Goal: Information Seeking & Learning: Learn about a topic

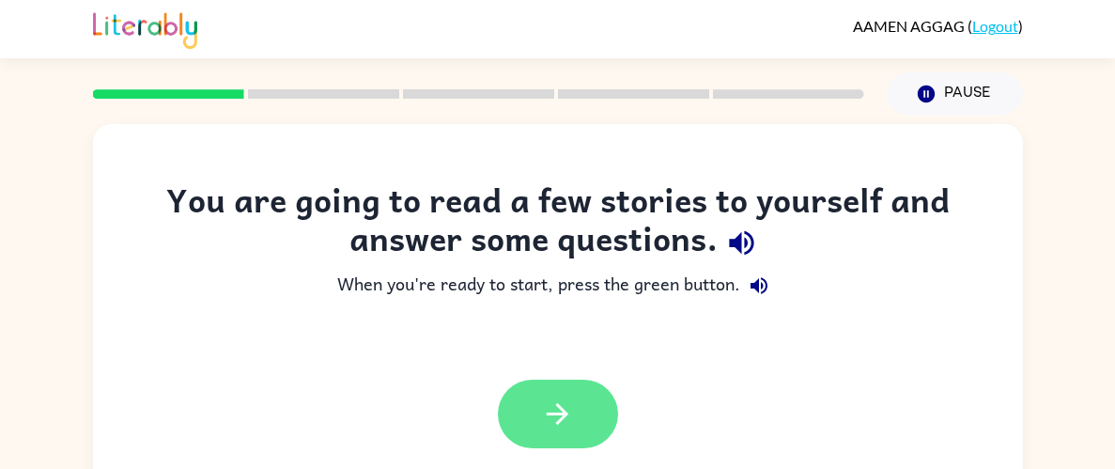
click at [584, 427] on button "button" at bounding box center [558, 414] width 120 height 69
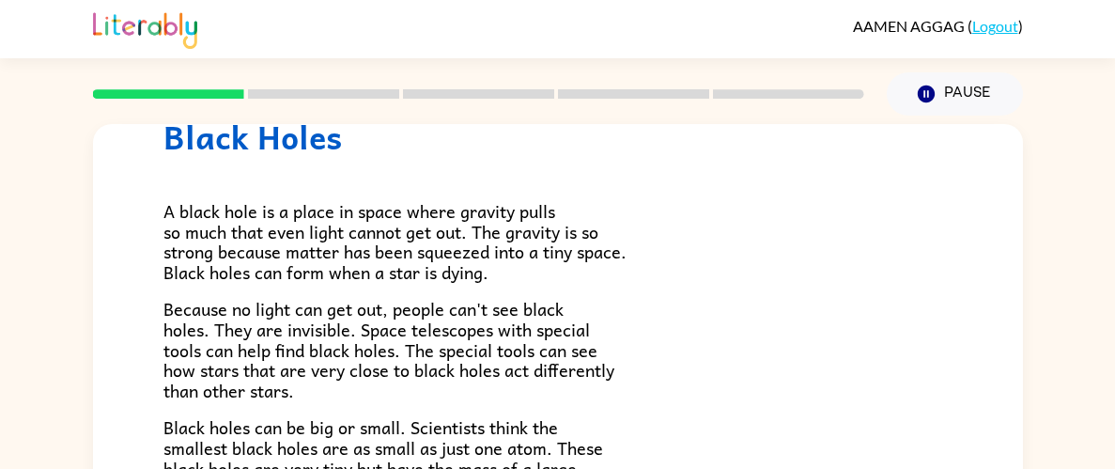
scroll to position [79, 0]
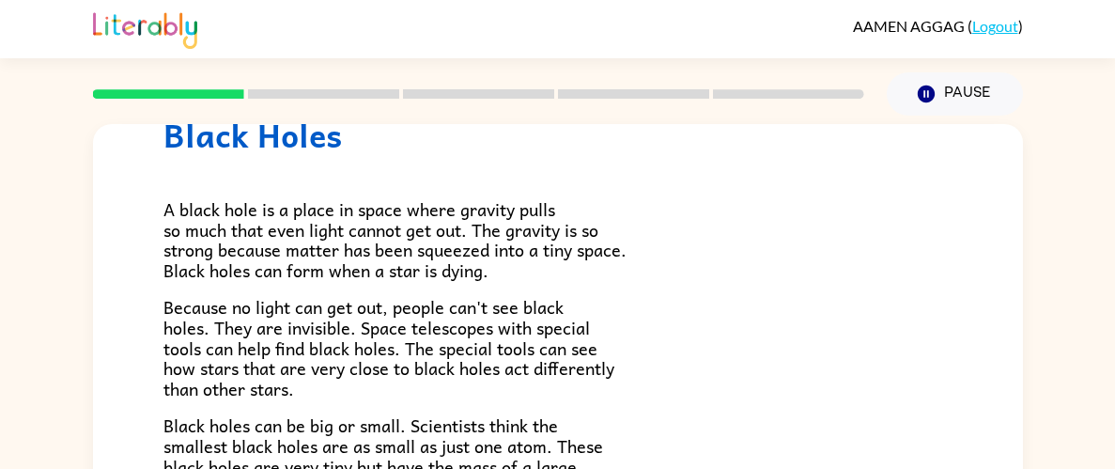
click at [885, 111] on div "Pause Pause" at bounding box center [955, 94] width 159 height 66
click at [887, 89] on button "Pause Pause" at bounding box center [955, 93] width 136 height 43
click at [853, 152] on h1 "Black Holes" at bounding box center [558, 135] width 789 height 39
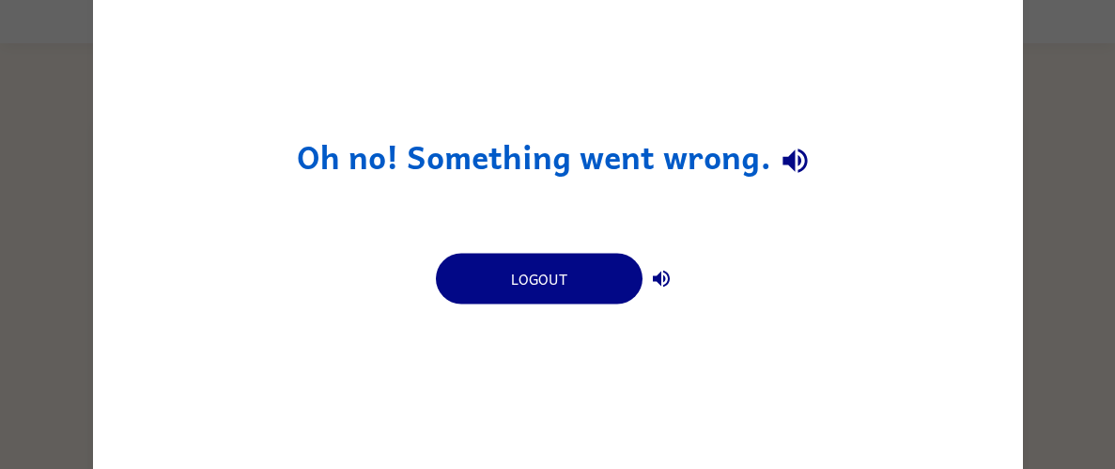
scroll to position [0, 0]
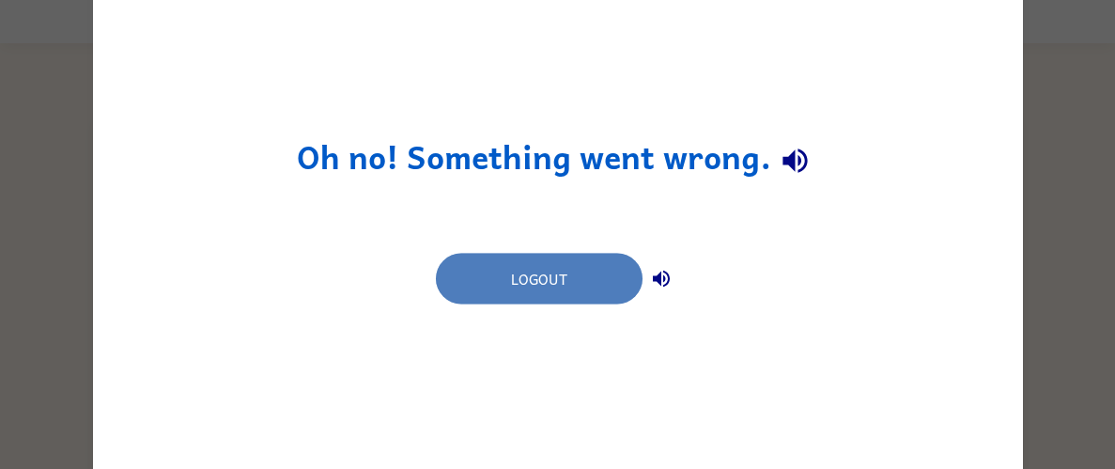
click at [623, 279] on button "Logout" at bounding box center [539, 278] width 207 height 51
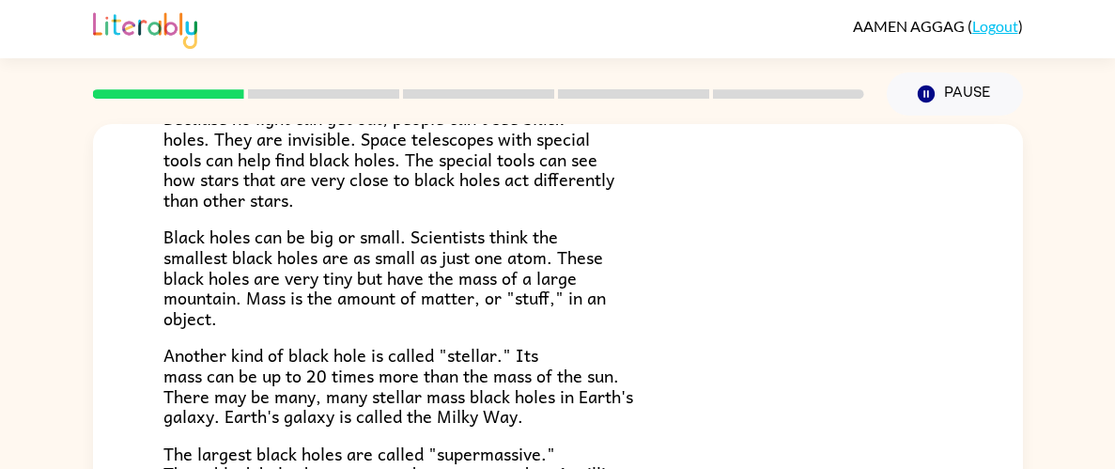
scroll to position [397, 0]
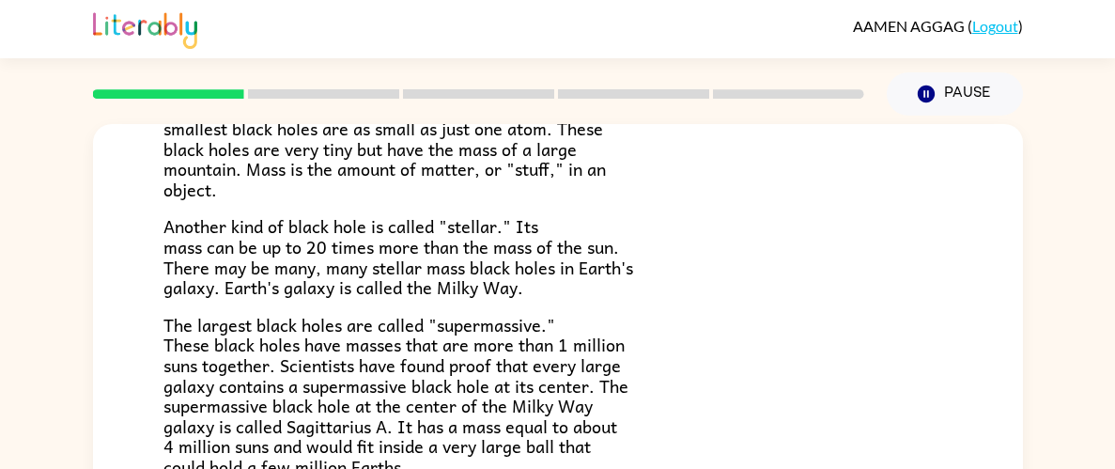
click at [784, 257] on p "Another kind of black hole is called "stellar." Its mass can be up to 20 times …" at bounding box center [558, 256] width 789 height 81
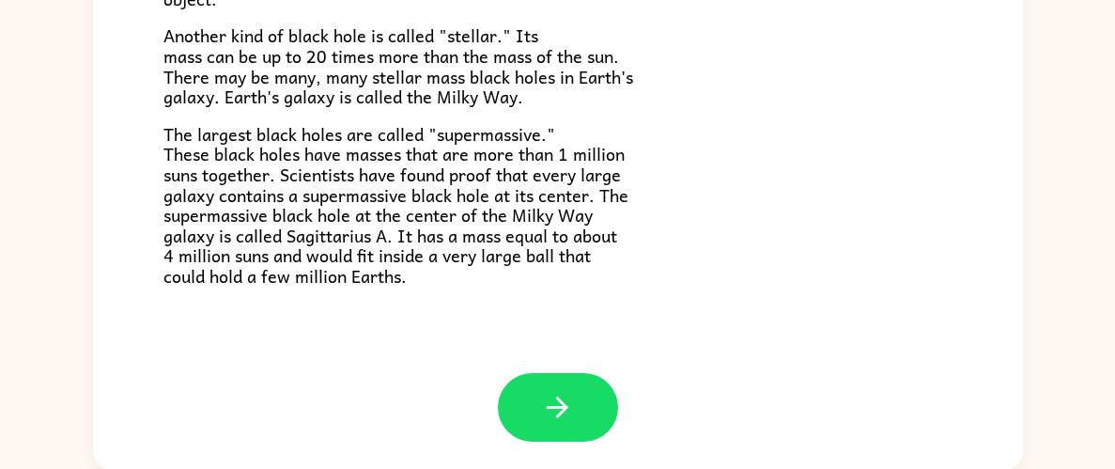
scroll to position [193, 0]
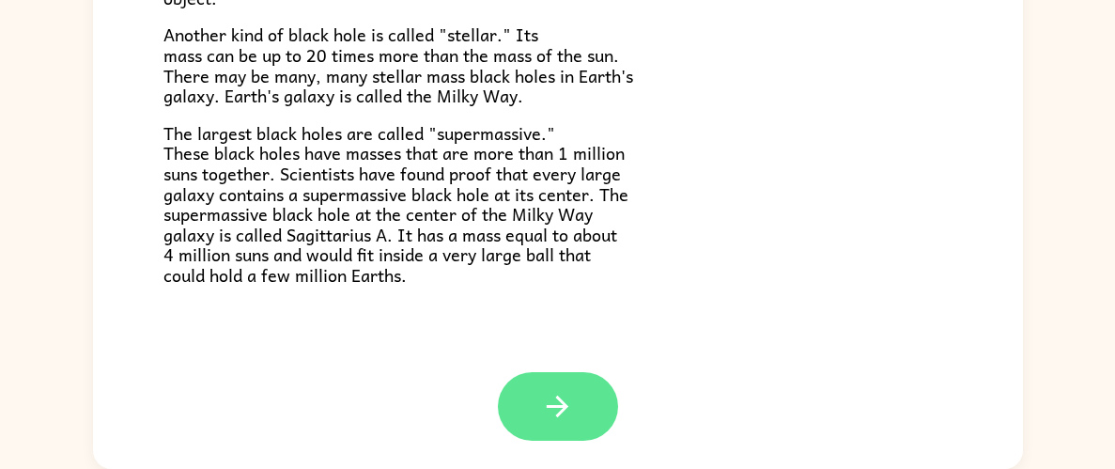
click at [558, 409] on icon "button" at bounding box center [557, 406] width 33 height 33
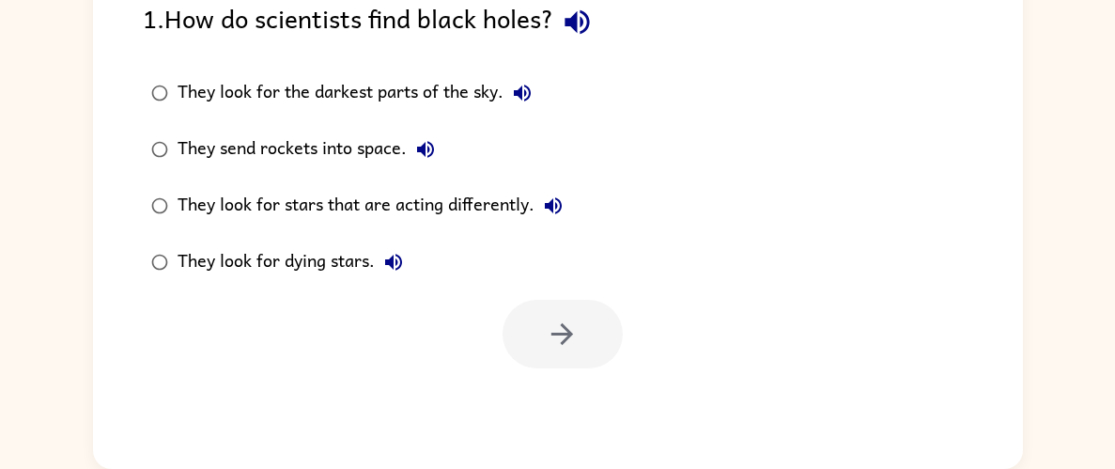
scroll to position [0, 0]
click at [323, 272] on div "They look for dying stars." at bounding box center [295, 262] width 235 height 38
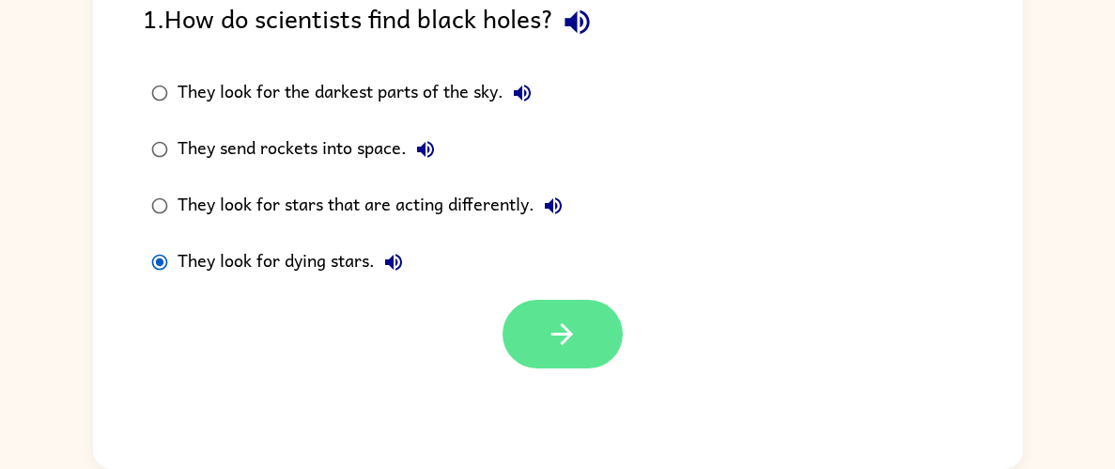
click at [557, 329] on icon "button" at bounding box center [562, 334] width 33 height 33
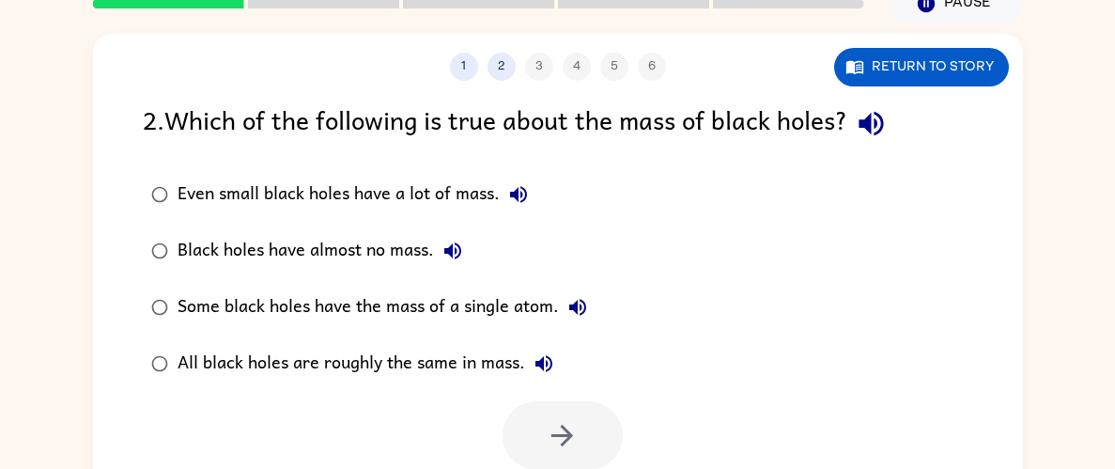
scroll to position [89, 0]
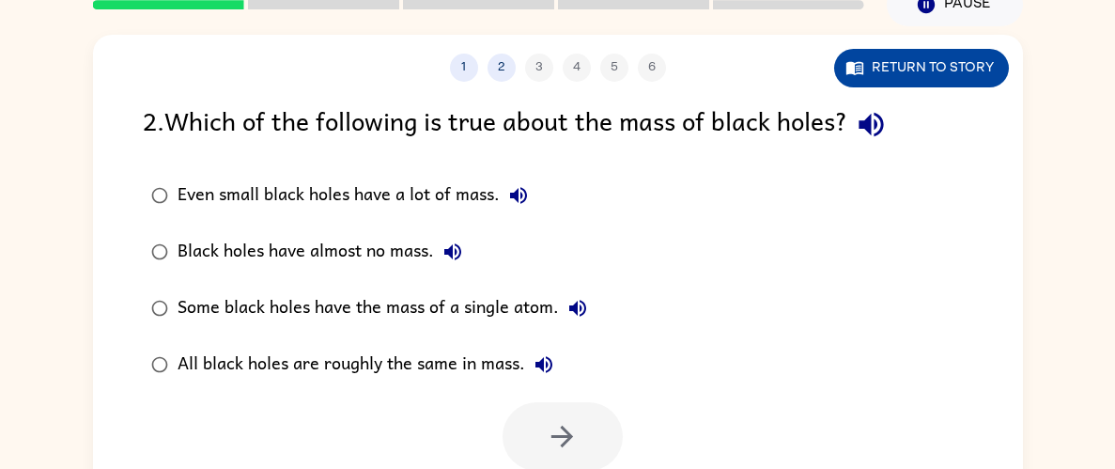
click at [936, 55] on button "Return to story" at bounding box center [921, 68] width 175 height 39
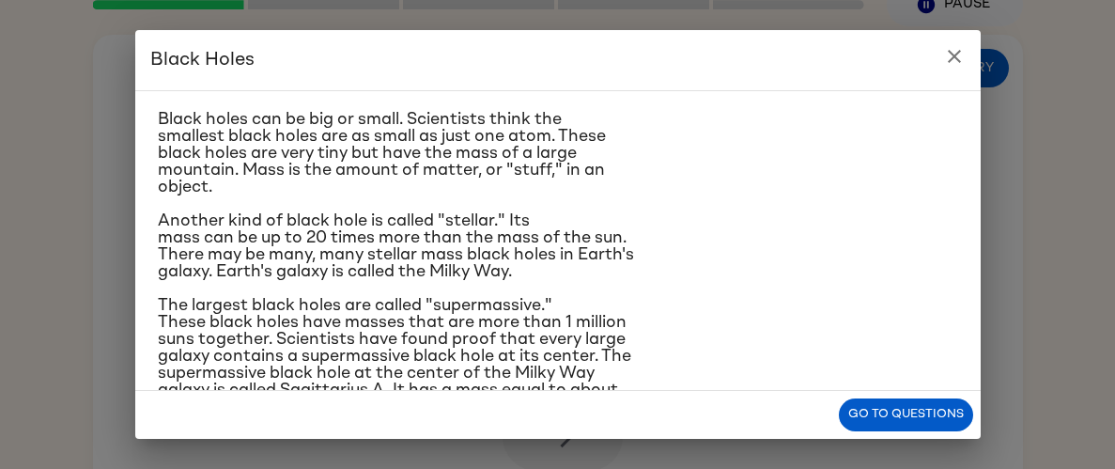
scroll to position [179, 0]
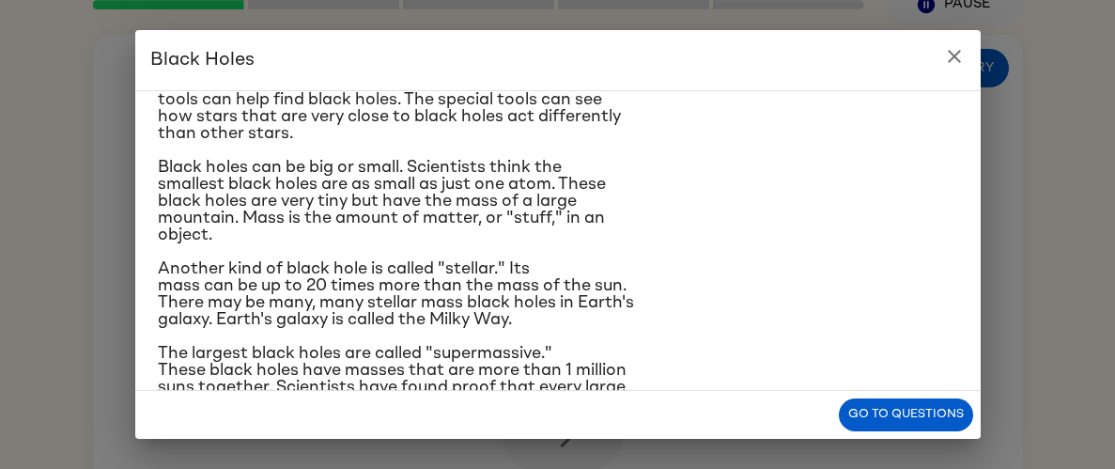
click at [952, 55] on icon "close" at bounding box center [954, 56] width 23 height 23
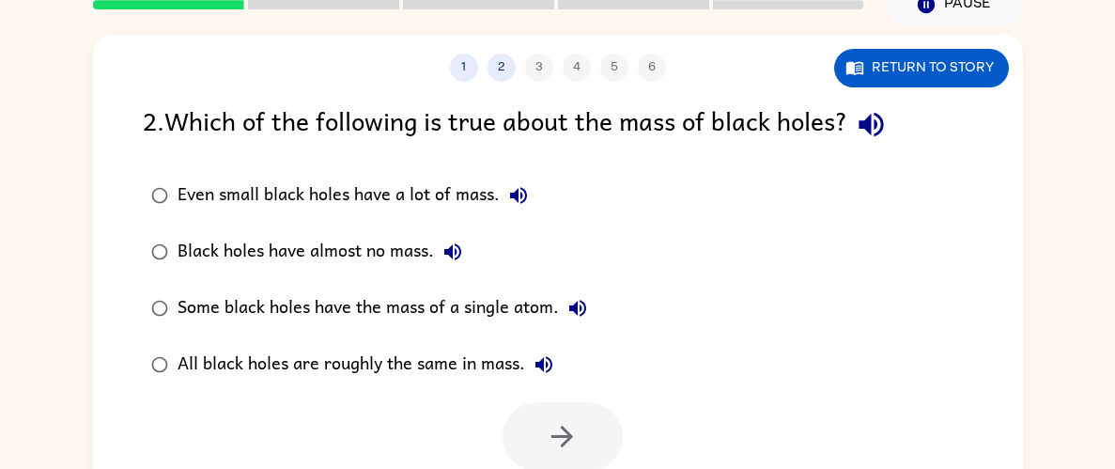
click at [460, 195] on div "Even small black holes have a lot of mass." at bounding box center [358, 196] width 360 height 38
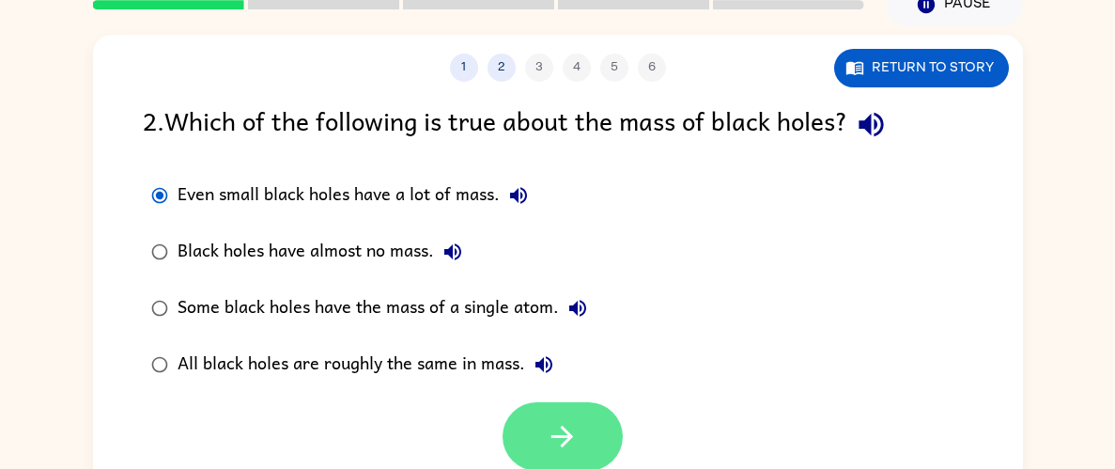
click at [576, 431] on icon "button" at bounding box center [562, 436] width 33 height 33
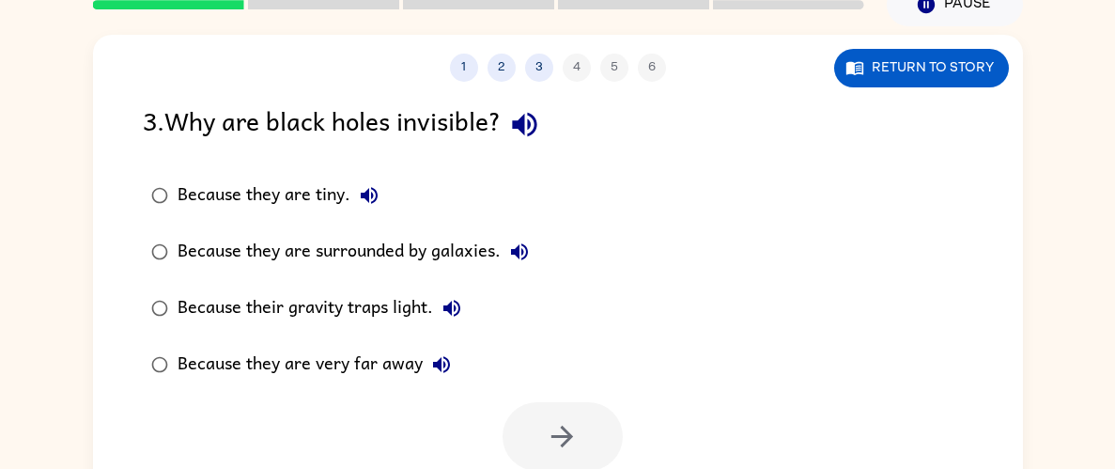
click at [539, 291] on label "Because their gravity traps light." at bounding box center [339, 308] width 415 height 56
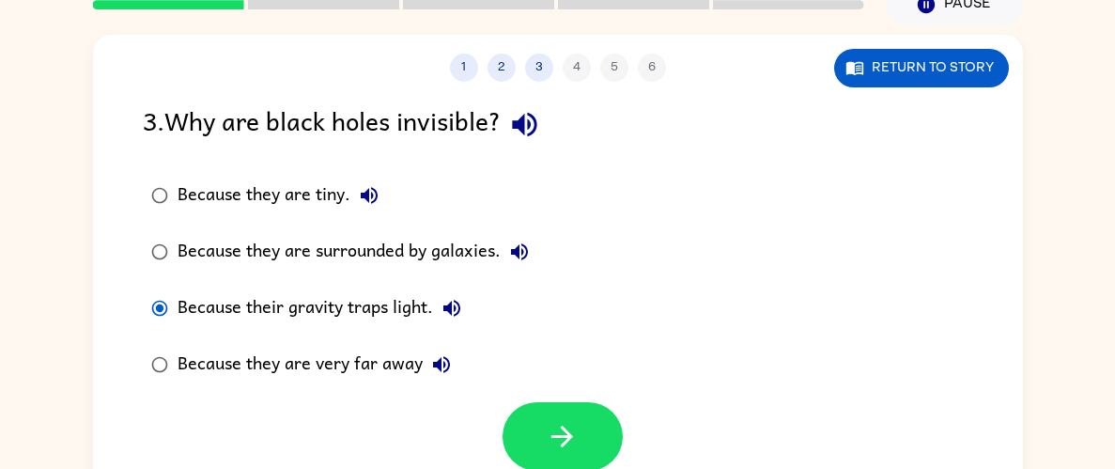
click at [538, 288] on label "Because their gravity traps light." at bounding box center [339, 308] width 415 height 56
click at [303, 306] on div "Because their gravity traps light." at bounding box center [324, 308] width 293 height 38
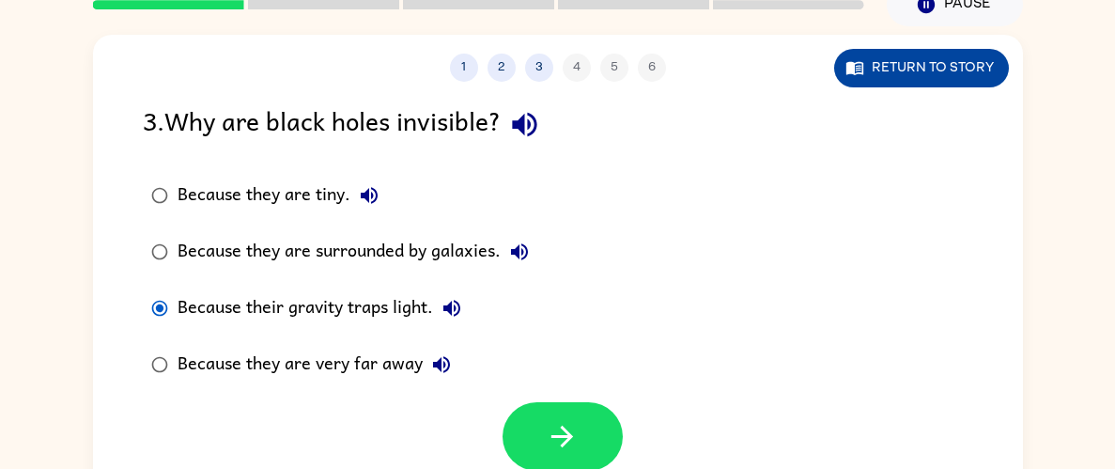
click at [909, 75] on button "Return to story" at bounding box center [921, 68] width 175 height 39
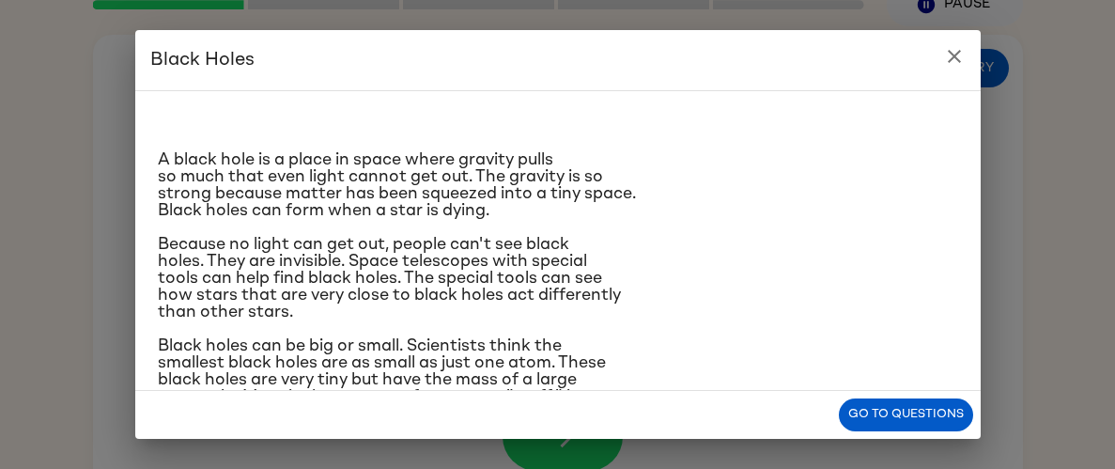
click at [955, 61] on icon "close" at bounding box center [954, 56] width 23 height 23
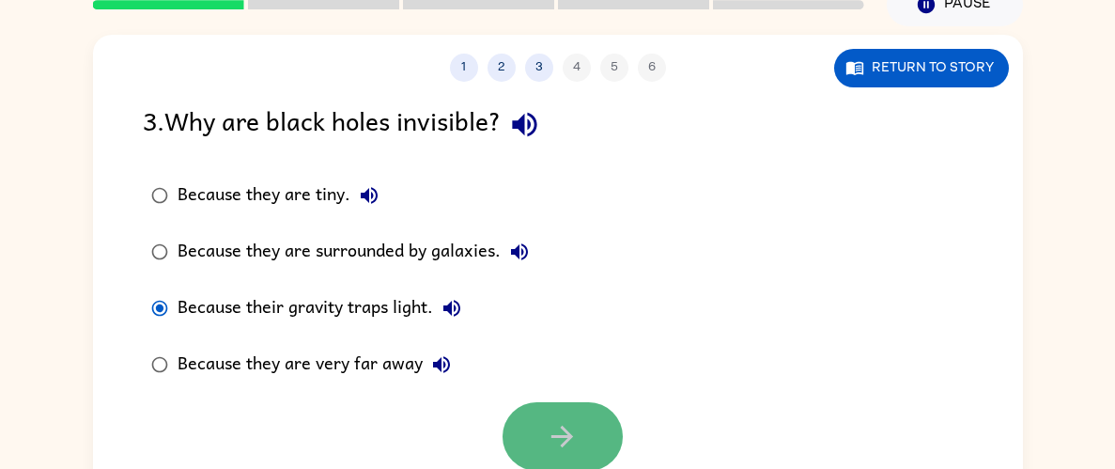
click at [562, 439] on icon "button" at bounding box center [562, 436] width 33 height 33
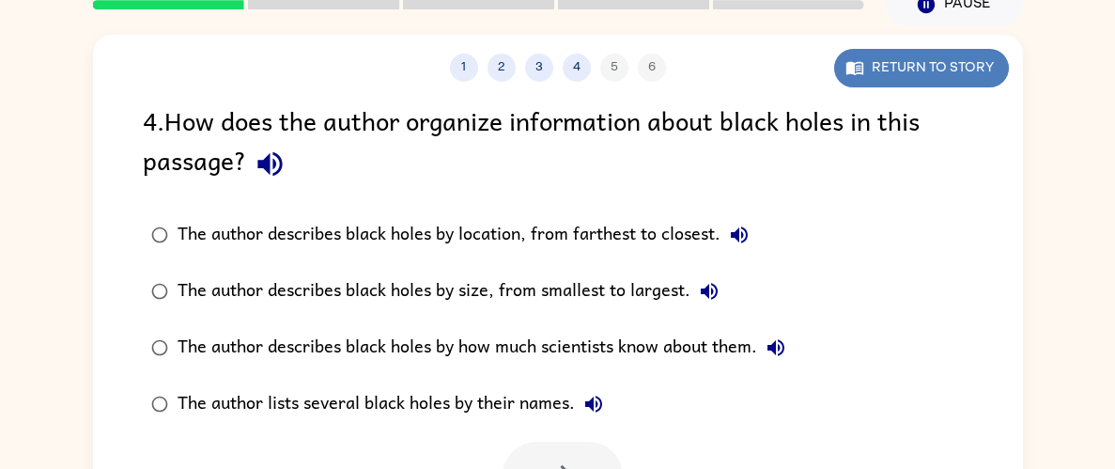
click at [880, 79] on button "Return to story" at bounding box center [921, 68] width 175 height 39
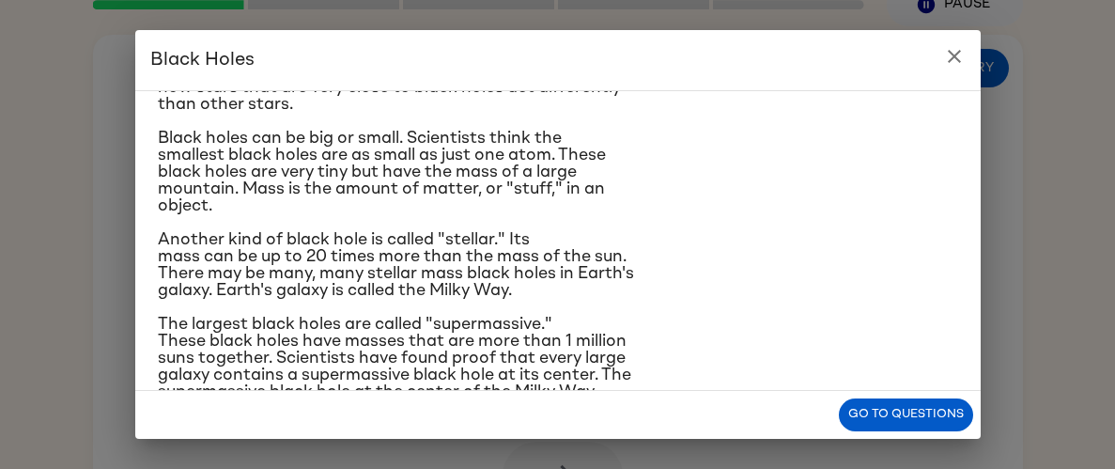
scroll to position [216, 0]
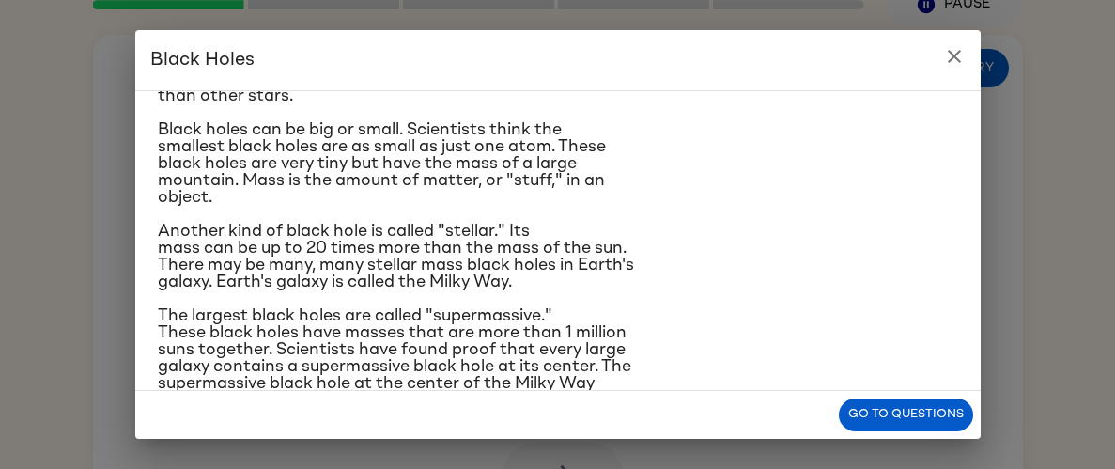
click at [985, 42] on div "Black Holes A black hole is a place in space where gravity pulls so much that e…" at bounding box center [557, 234] width 1115 height 469
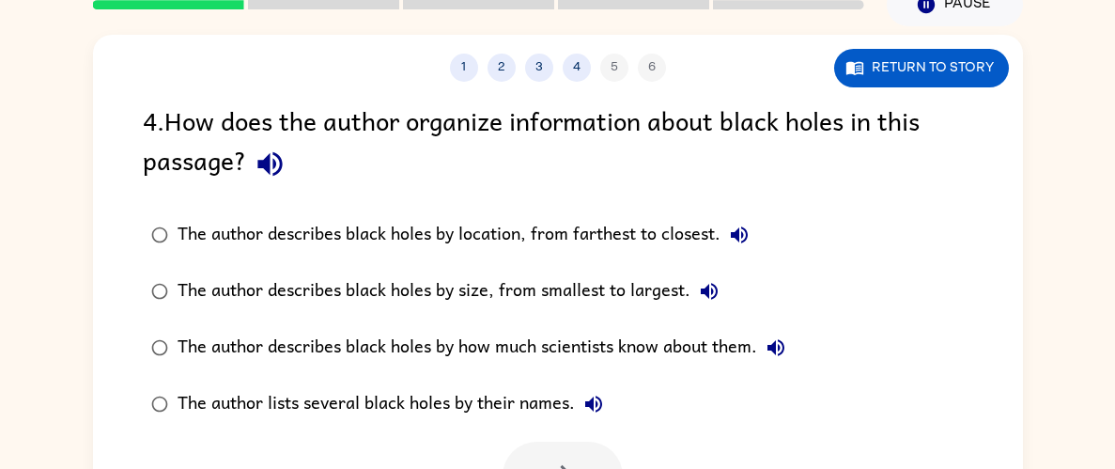
click at [553, 250] on div "The author describes black holes by location, from farthest to closest." at bounding box center [468, 235] width 581 height 38
click at [588, 440] on div at bounding box center [558, 471] width 930 height 78
click at [587, 447] on button "button" at bounding box center [563, 476] width 120 height 69
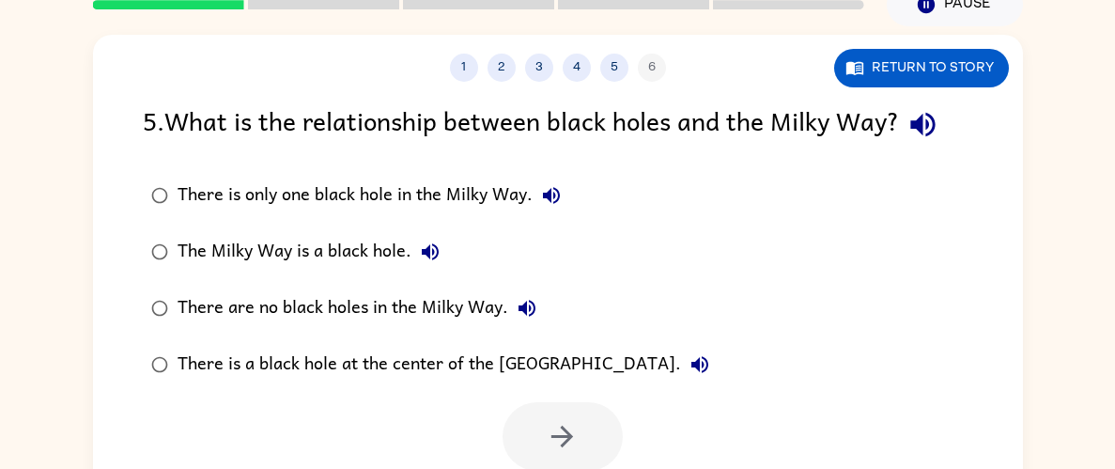
click at [482, 383] on div "There is a black hole at the center of the Milky Way." at bounding box center [448, 365] width 541 height 38
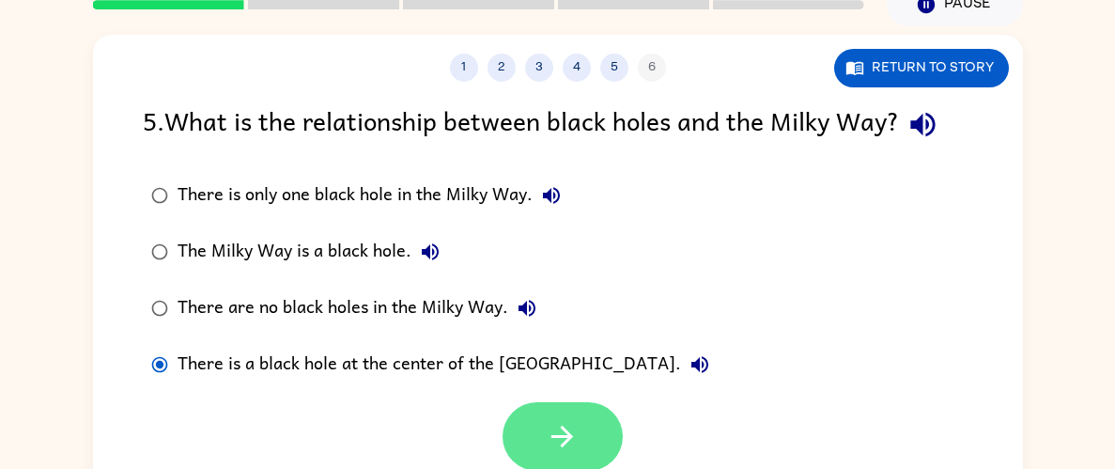
click at [543, 415] on button "button" at bounding box center [563, 436] width 120 height 69
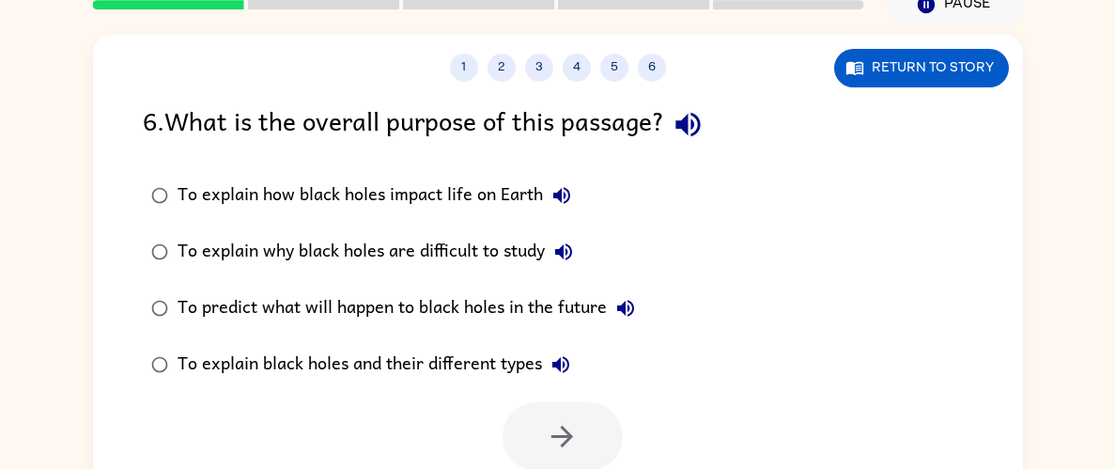
click at [475, 364] on div "To explain black holes and their different types" at bounding box center [379, 365] width 402 height 38
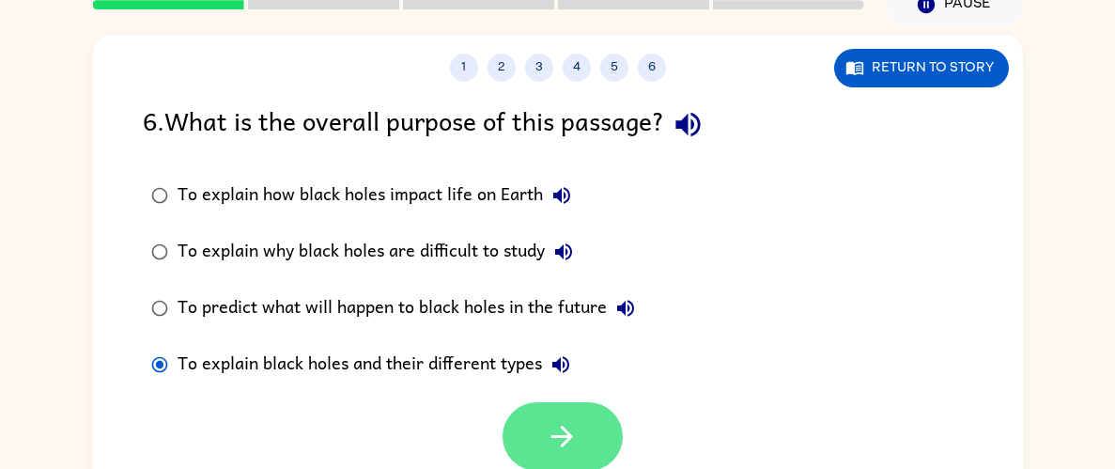
click at [581, 455] on button "button" at bounding box center [563, 436] width 120 height 69
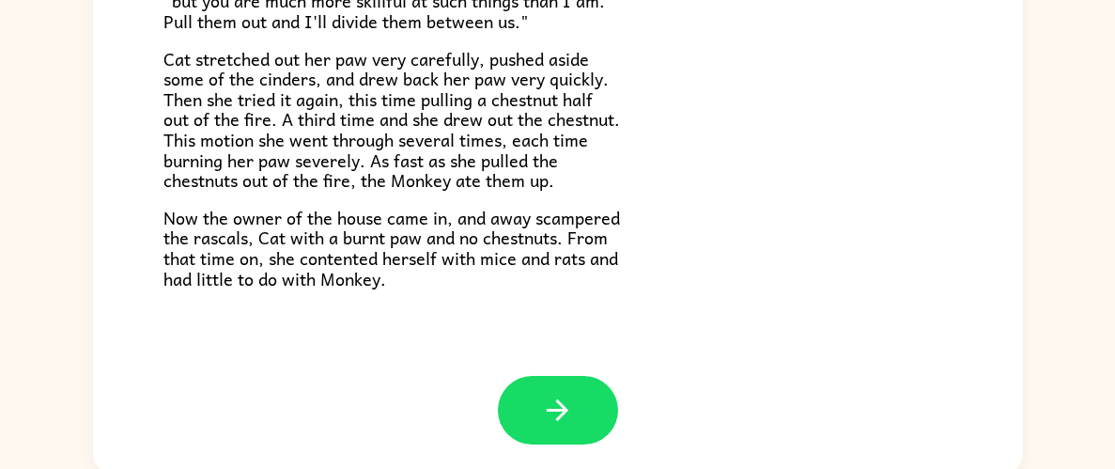
scroll to position [189, 0]
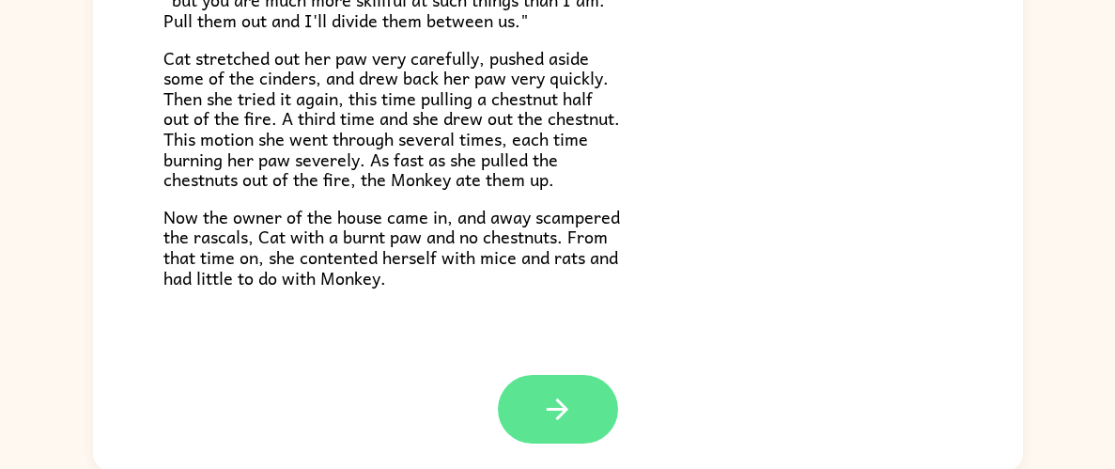
click at [557, 389] on button "button" at bounding box center [558, 409] width 120 height 69
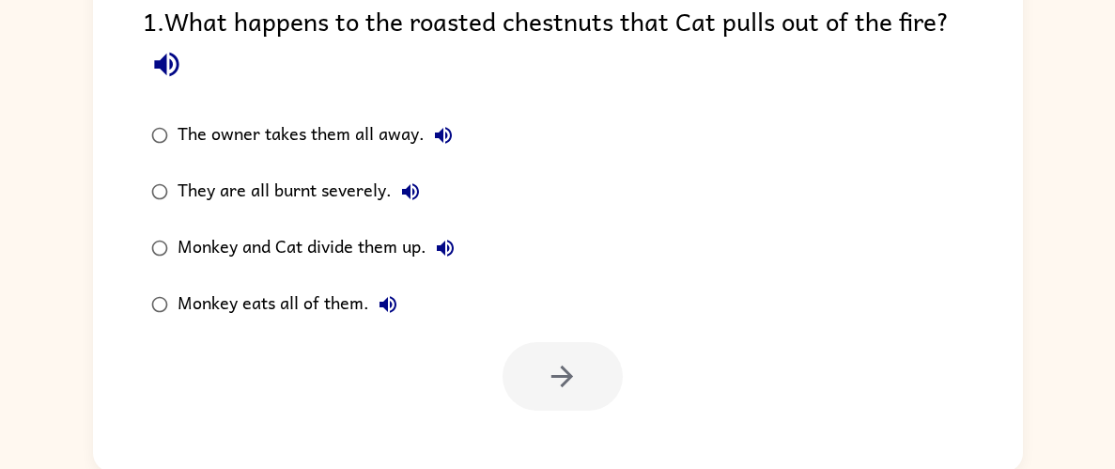
scroll to position [0, 0]
click at [311, 313] on div "Monkey eats all of them." at bounding box center [292, 305] width 229 height 38
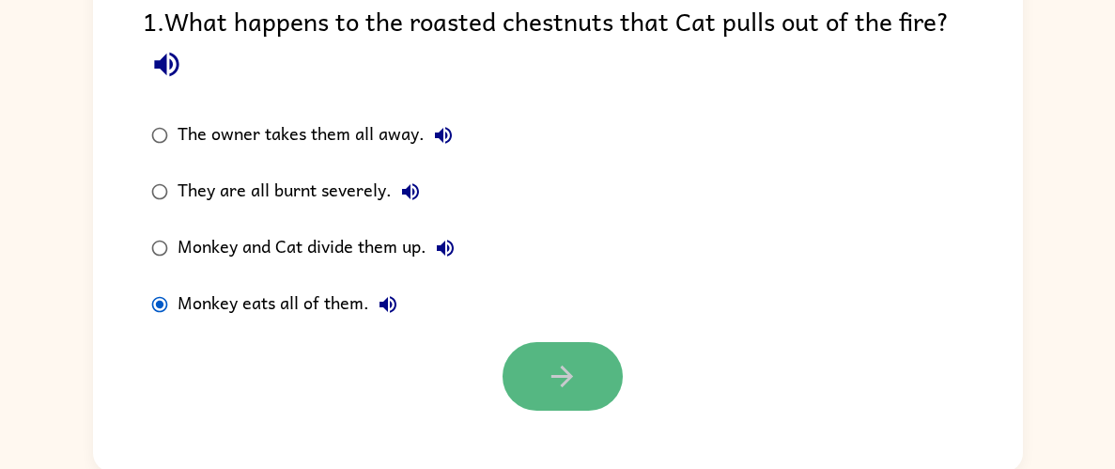
click at [576, 347] on button "button" at bounding box center [563, 376] width 120 height 69
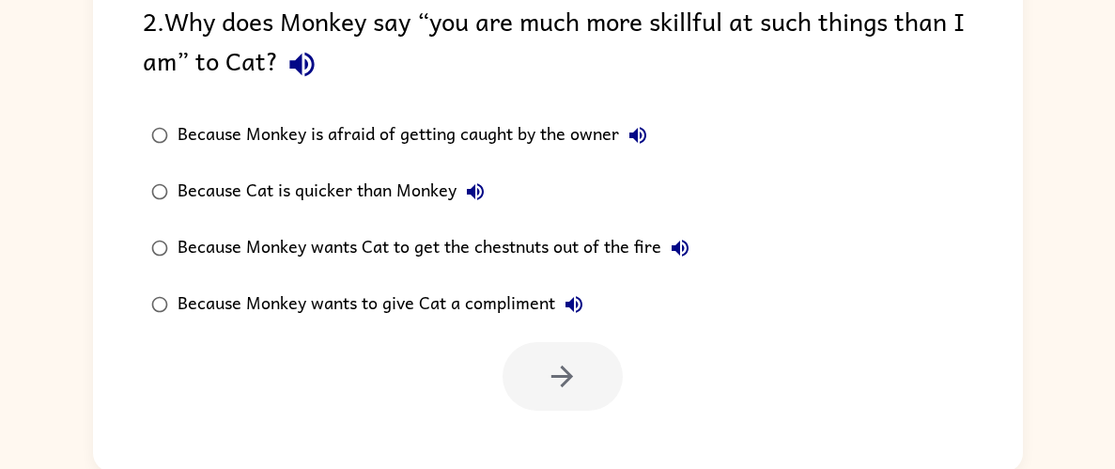
click at [641, 262] on div "Because Monkey wants Cat to get the chestnuts out of the fire" at bounding box center [439, 248] width 522 height 38
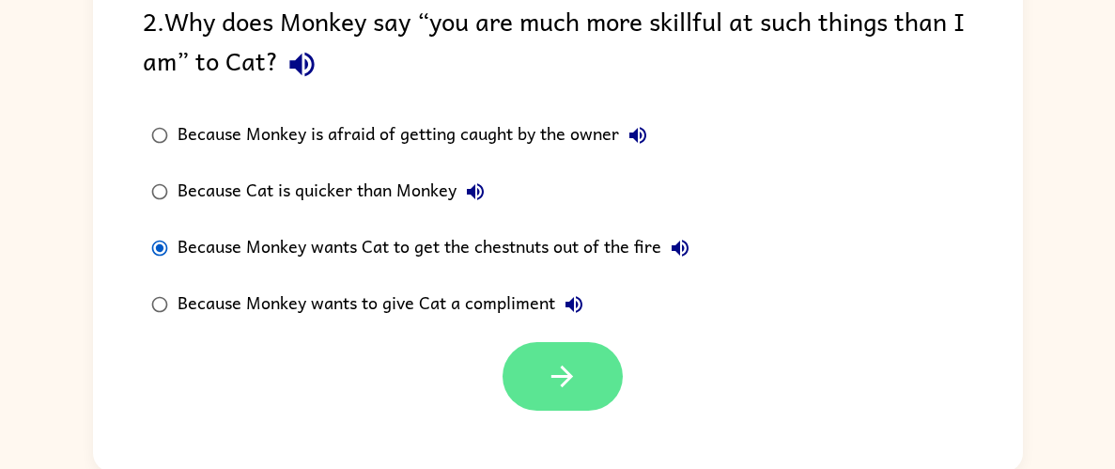
click at [535, 366] on button "button" at bounding box center [563, 376] width 120 height 69
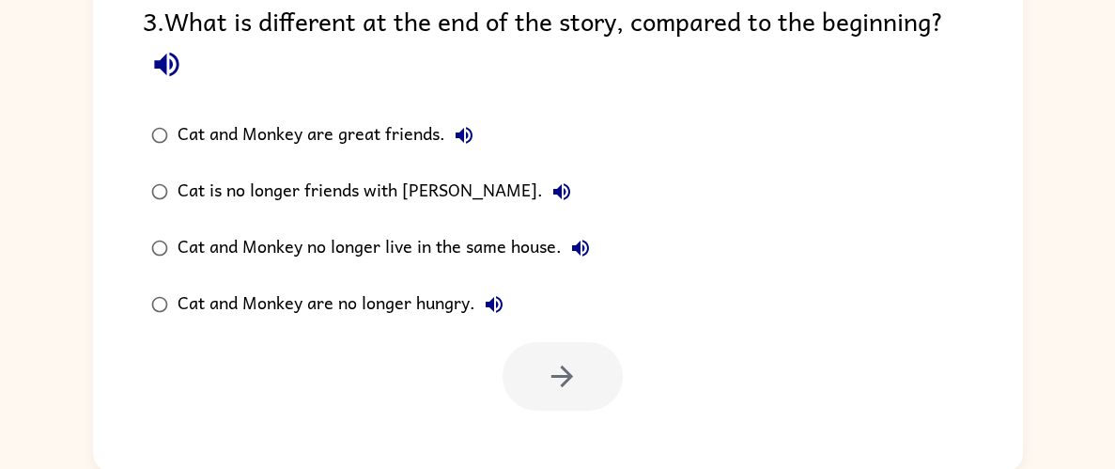
click at [333, 218] on label "Cat is no longer friends with Monkey." at bounding box center [370, 192] width 476 height 56
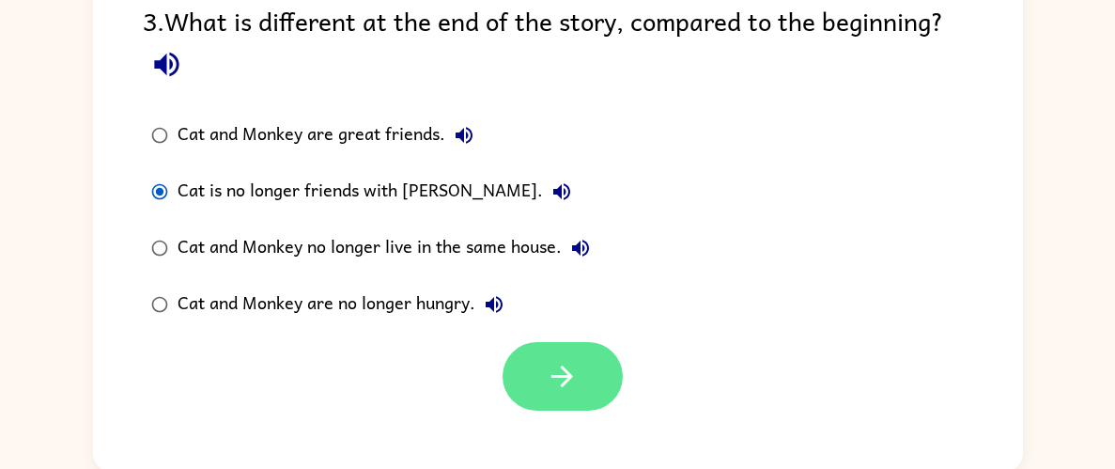
click at [583, 407] on button "button" at bounding box center [563, 376] width 120 height 69
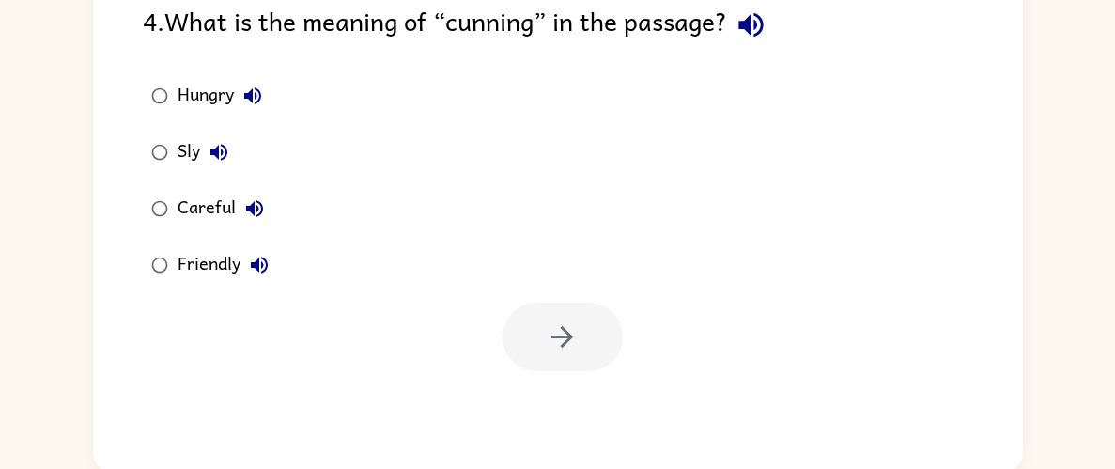
click at [148, 177] on label "Sly" at bounding box center [209, 152] width 155 height 56
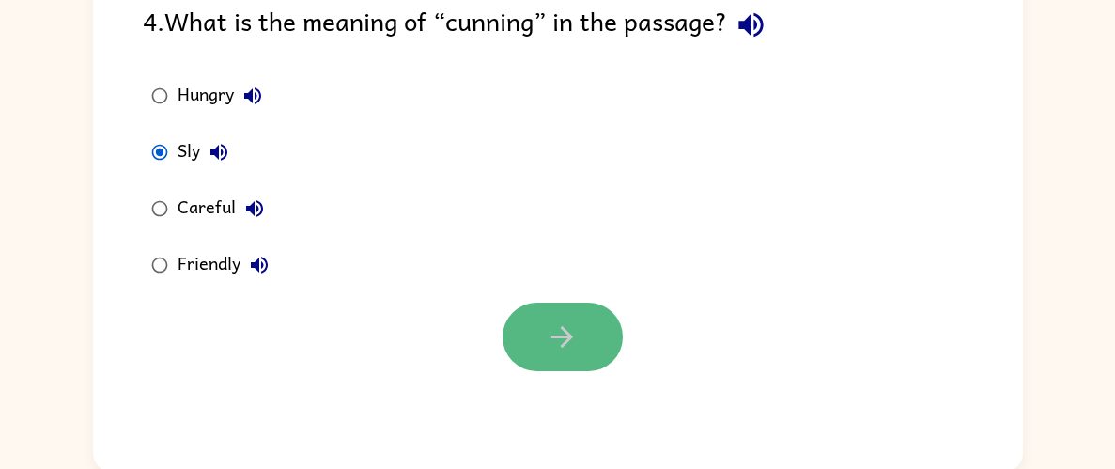
click at [546, 361] on button "button" at bounding box center [563, 337] width 120 height 69
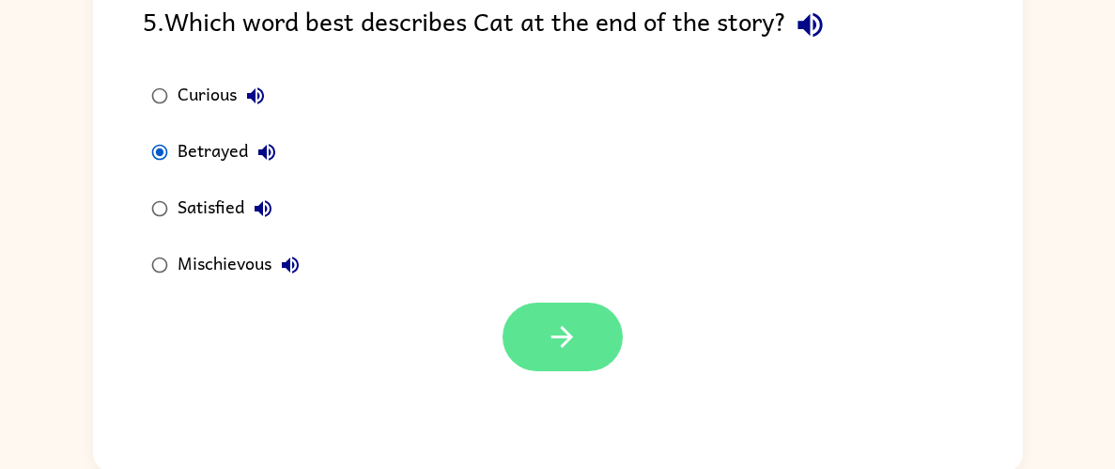
click at [585, 346] on button "button" at bounding box center [563, 337] width 120 height 69
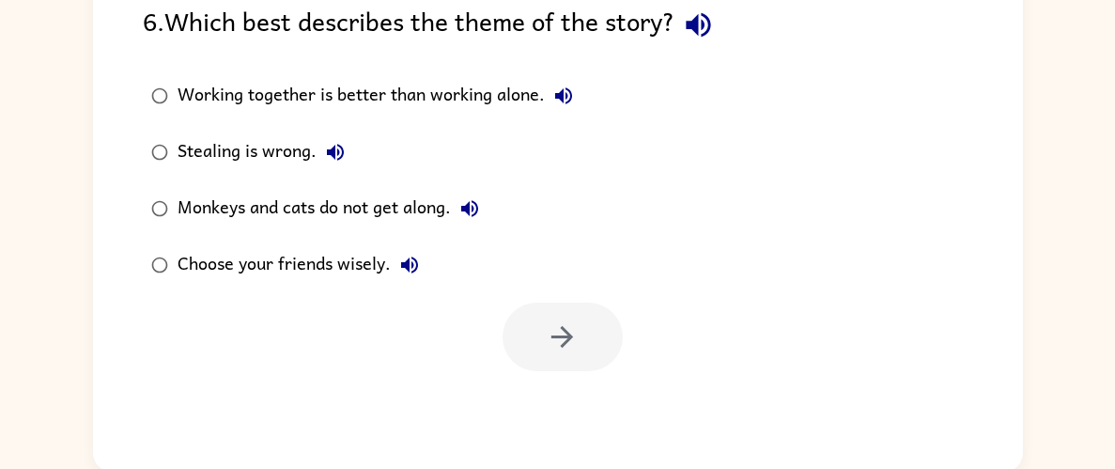
click at [188, 255] on div "Choose your friends wisely." at bounding box center [303, 265] width 251 height 38
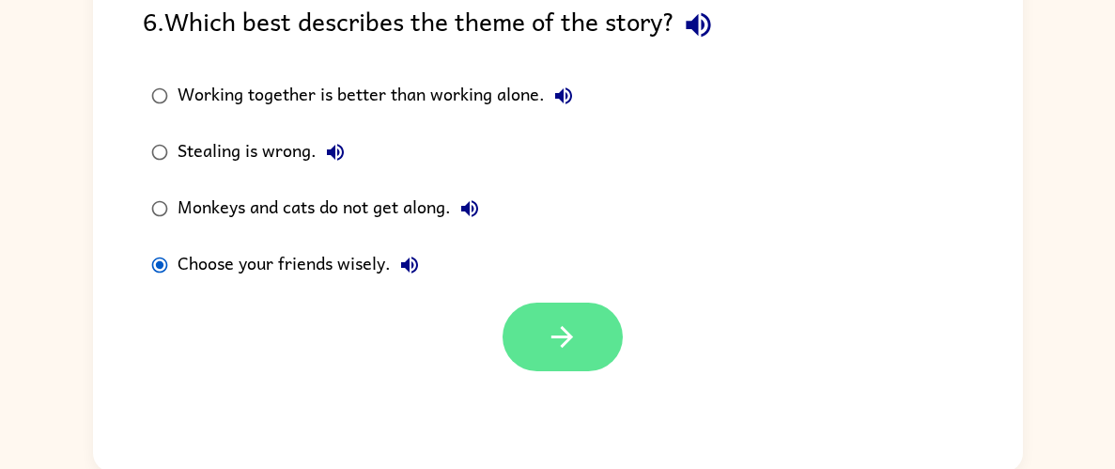
click at [551, 335] on icon "button" at bounding box center [562, 336] width 33 height 33
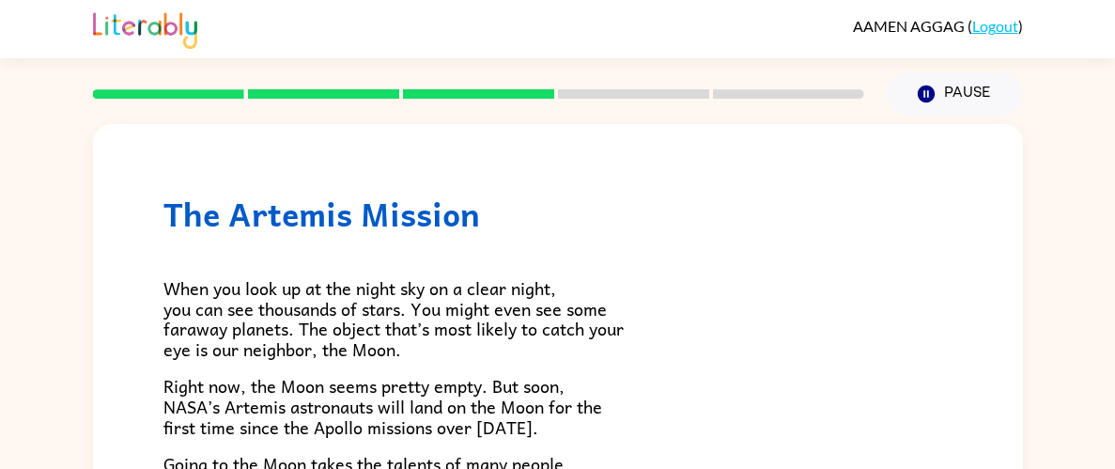
click at [551, 335] on span "When you look up at the night sky on a clear night, you can see thousands of st…" at bounding box center [394, 318] width 460 height 88
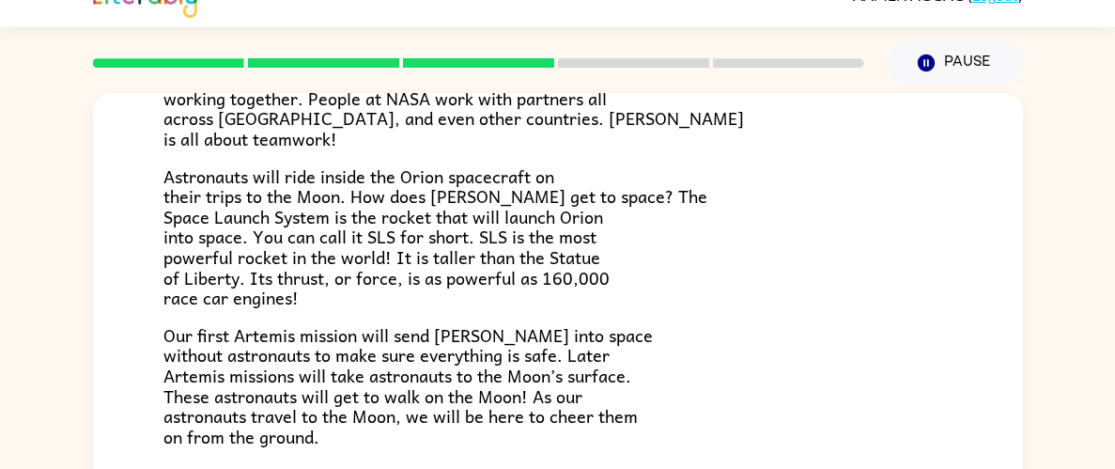
scroll to position [193, 0]
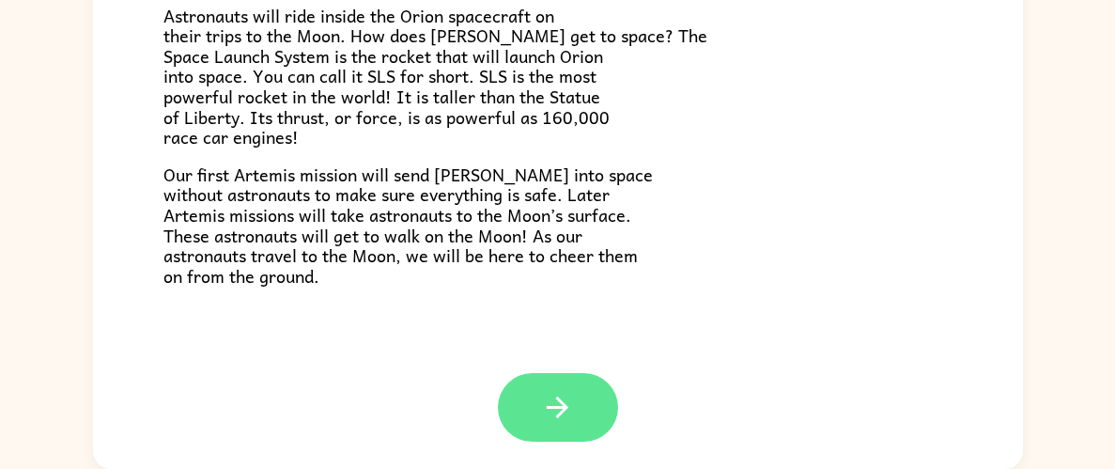
click at [560, 401] on icon "button" at bounding box center [558, 408] width 22 height 22
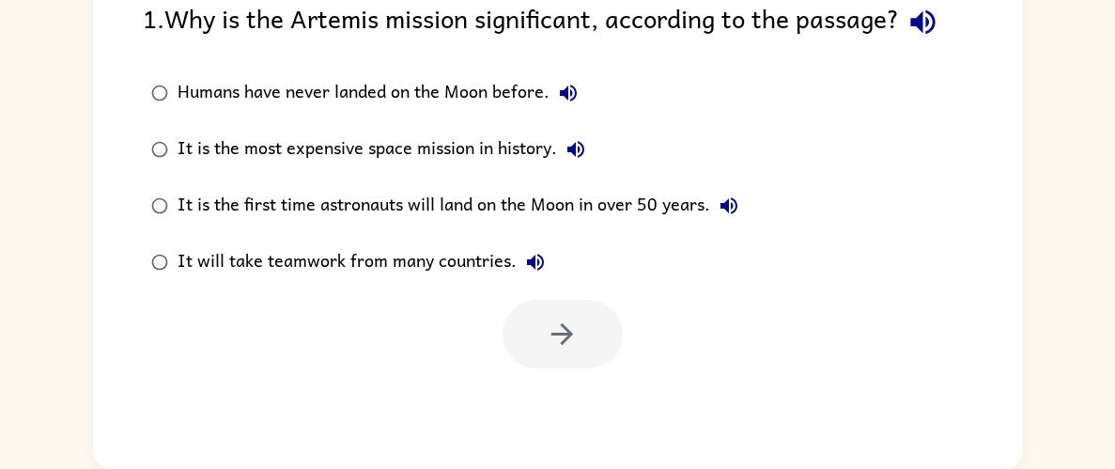
scroll to position [0, 0]
click at [592, 208] on div "It is the first time astronauts will land on the Moon in over 50 years." at bounding box center [463, 206] width 570 height 38
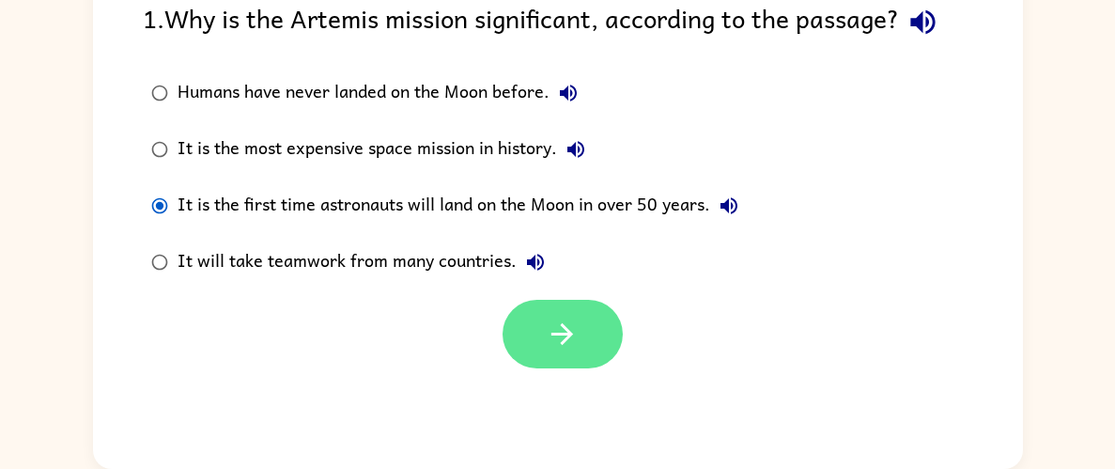
click at [576, 342] on icon "button" at bounding box center [562, 334] width 33 height 33
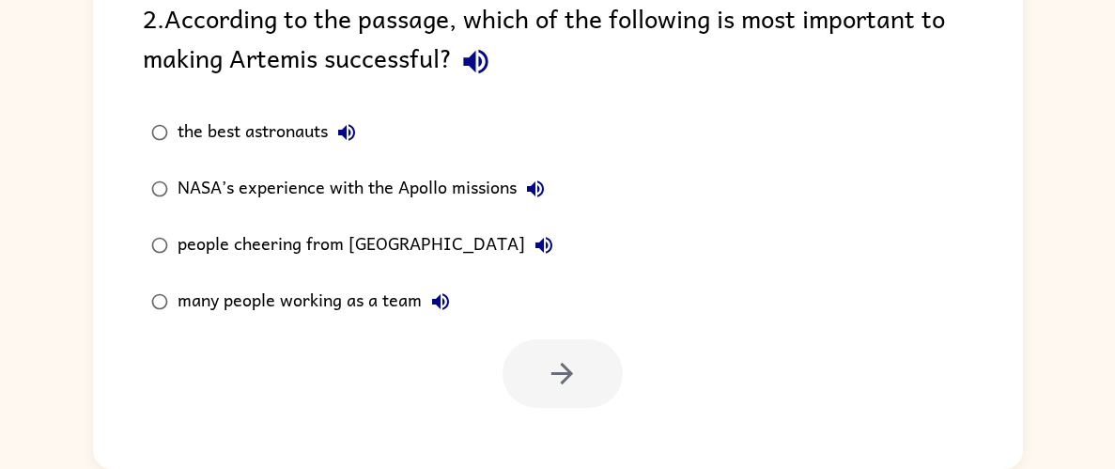
click at [451, 212] on label "NASA’s experience with the Apollo missions" at bounding box center [352, 189] width 440 height 56
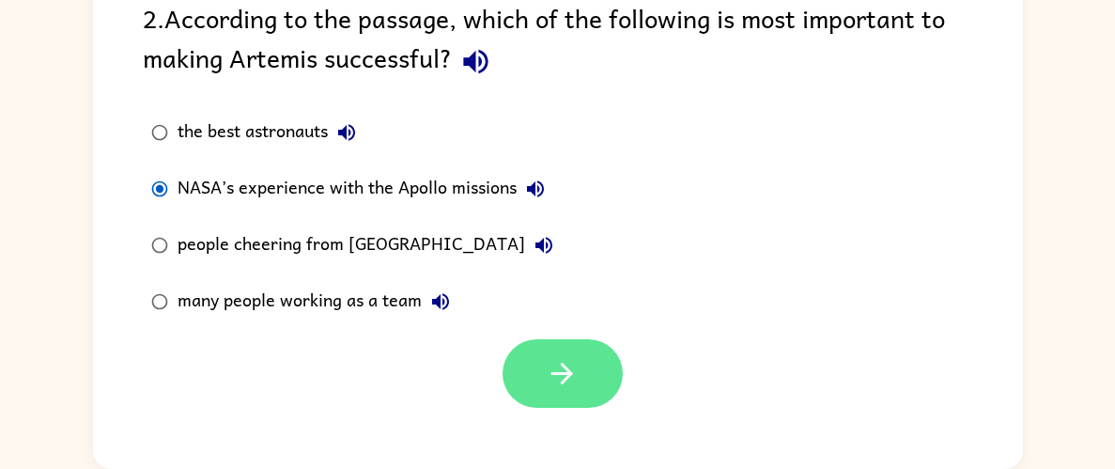
click at [520, 343] on button "button" at bounding box center [563, 373] width 120 height 69
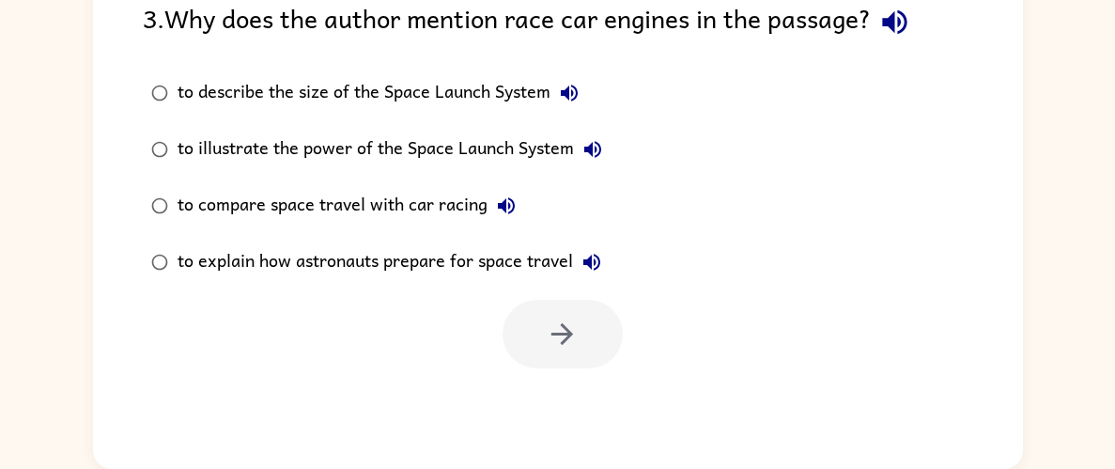
click at [360, 154] on div "to illustrate the power of the Space Launch System" at bounding box center [395, 150] width 434 height 38
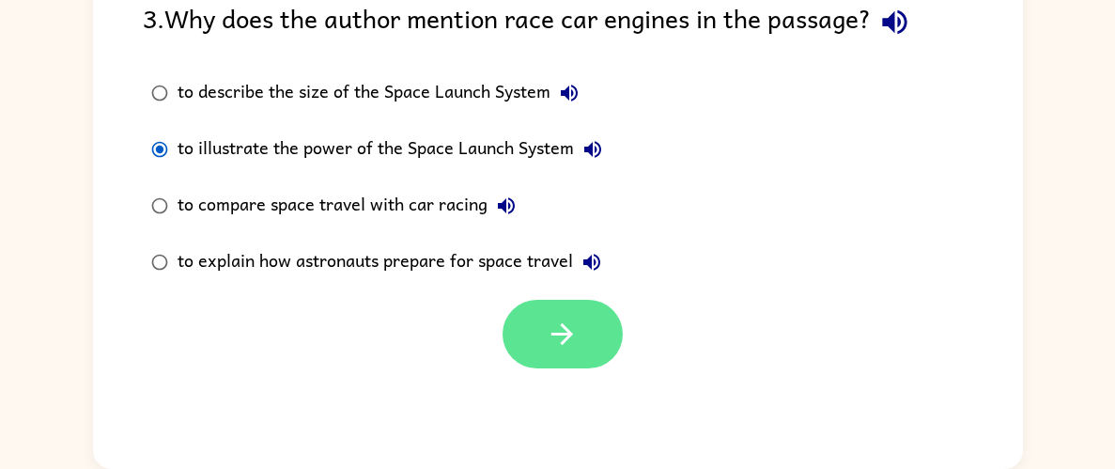
click at [534, 335] on button "button" at bounding box center [563, 334] width 120 height 69
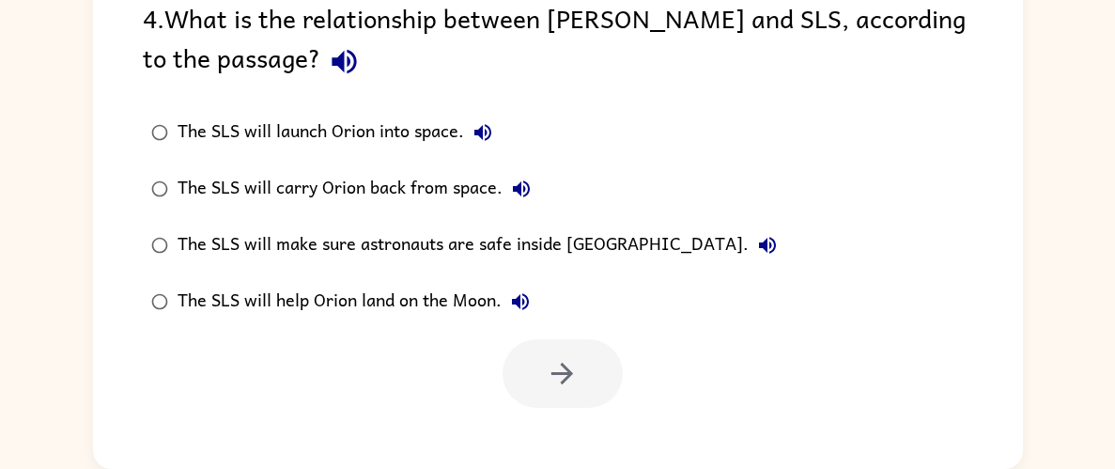
click at [258, 136] on div "The SLS will launch Orion into space." at bounding box center [340, 133] width 324 height 38
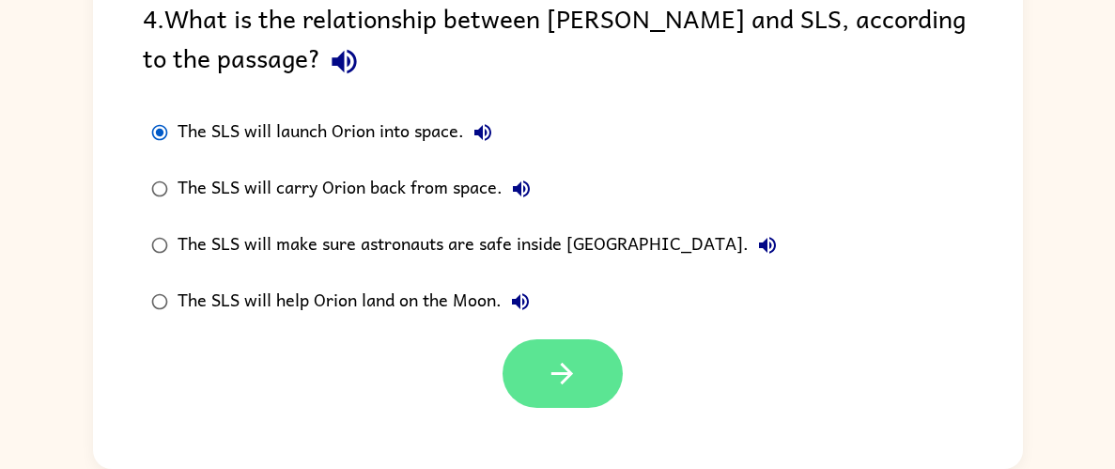
click at [557, 355] on button "button" at bounding box center [563, 373] width 120 height 69
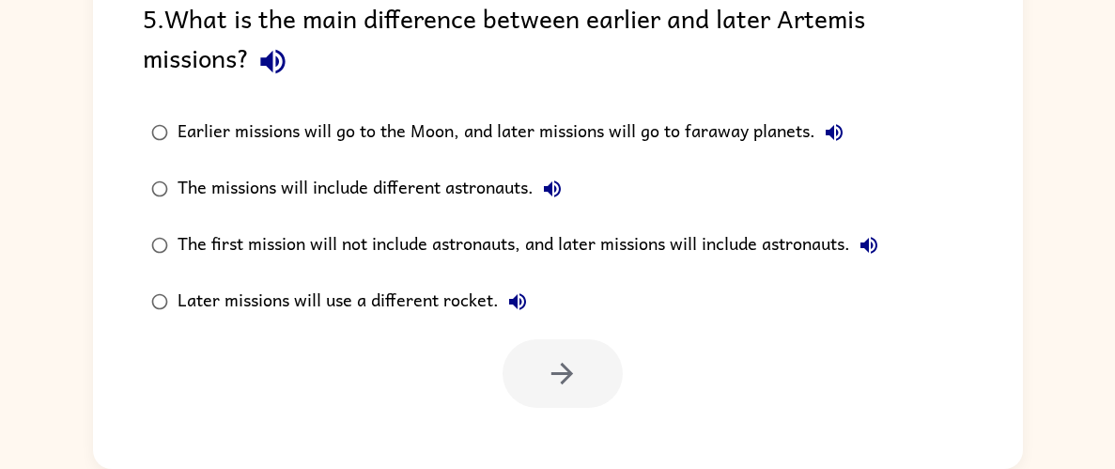
click at [577, 247] on div "The first mission will not include astronauts, and later missions will include …" at bounding box center [533, 245] width 710 height 38
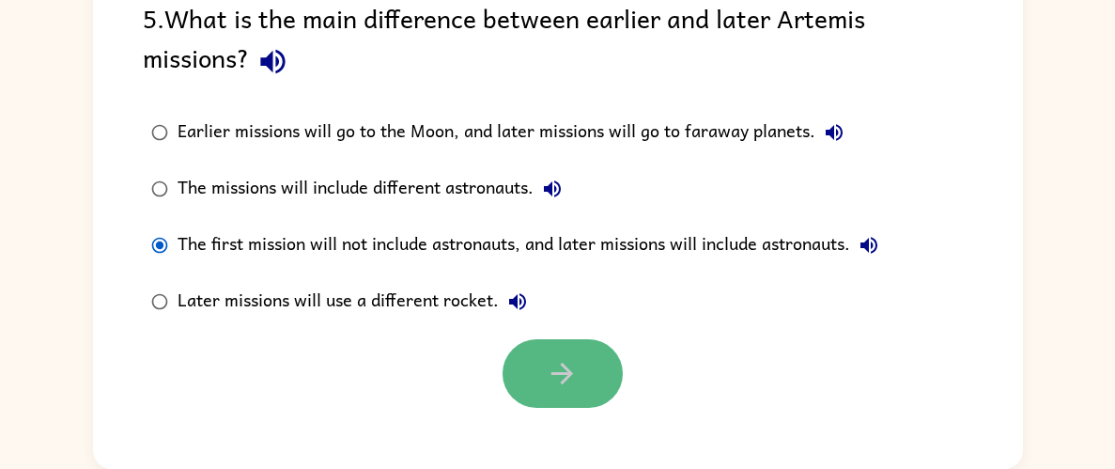
click at [571, 390] on button "button" at bounding box center [563, 373] width 120 height 69
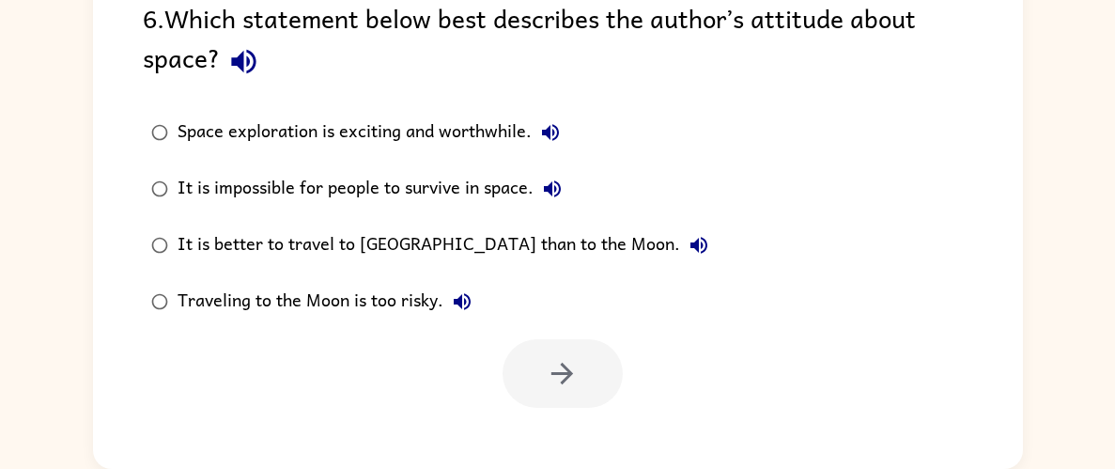
click at [571, 390] on div at bounding box center [563, 373] width 120 height 69
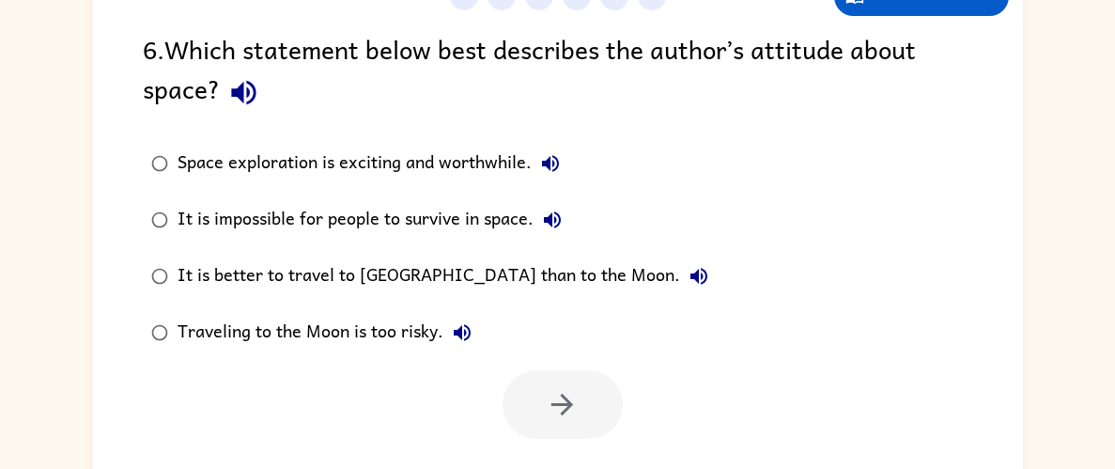
scroll to position [164, 0]
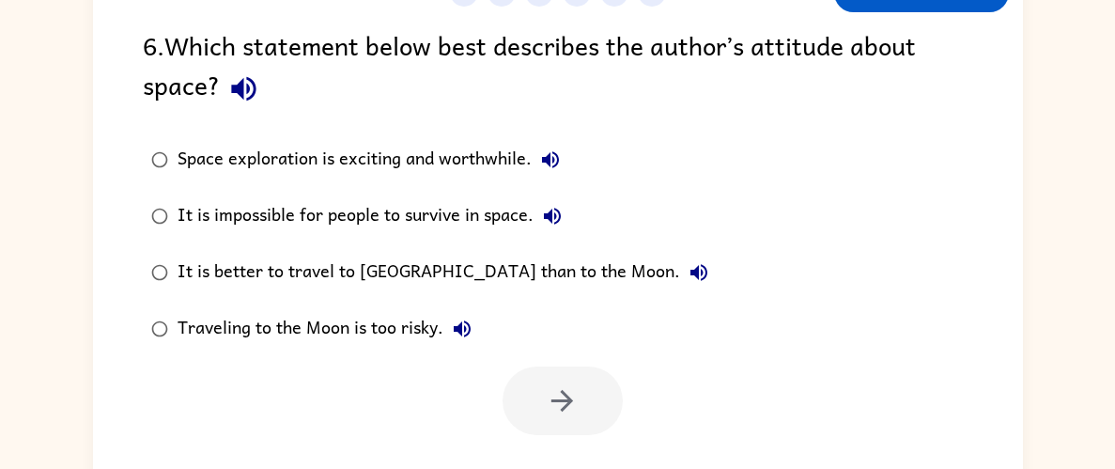
click at [427, 137] on label "Space exploration is exciting and worthwhile." at bounding box center [429, 160] width 595 height 56
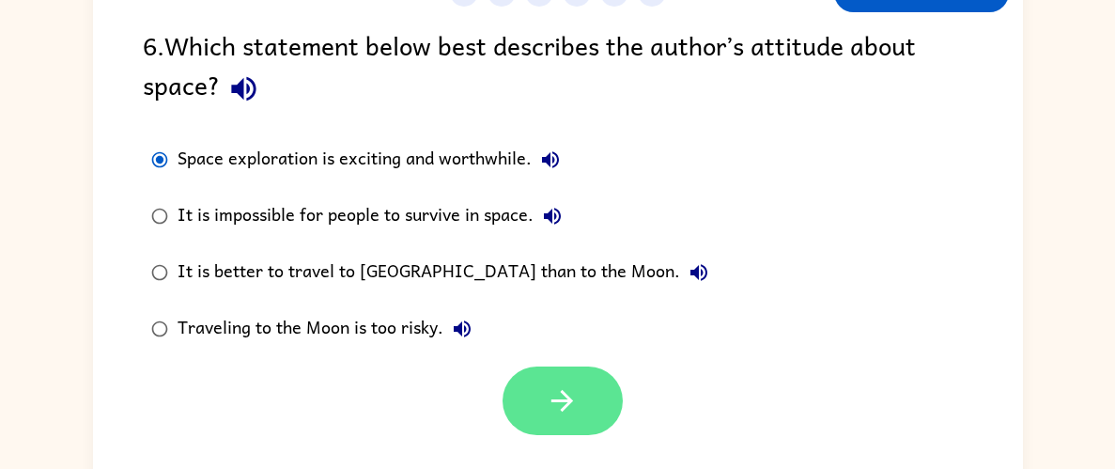
click at [552, 396] on icon "button" at bounding box center [562, 400] width 33 height 33
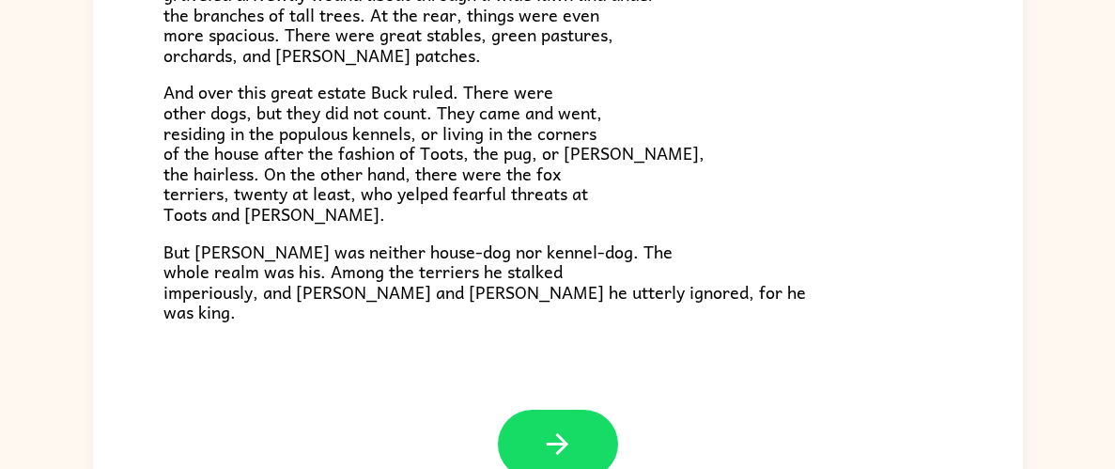
scroll to position [193, 0]
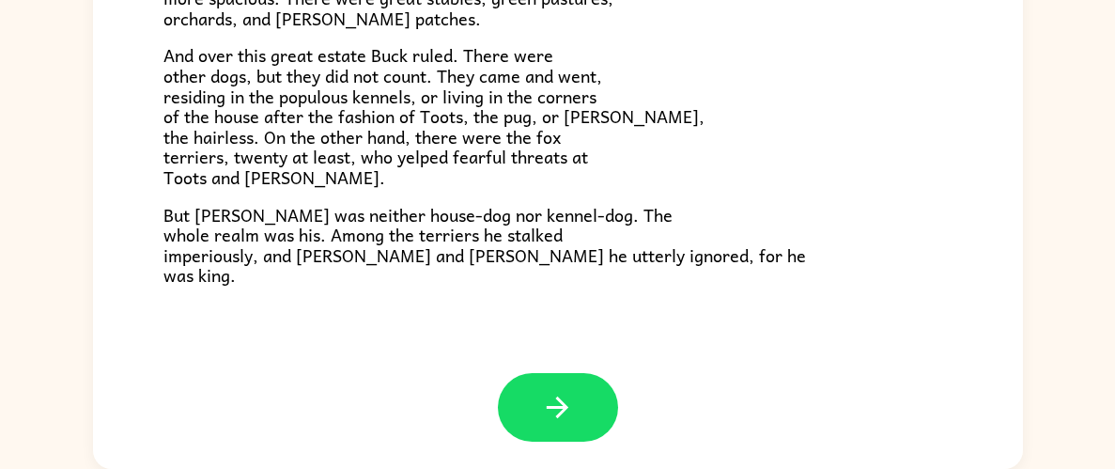
click at [495, 447] on div at bounding box center [558, 421] width 930 height 97
click at [506, 447] on div at bounding box center [558, 421] width 930 height 97
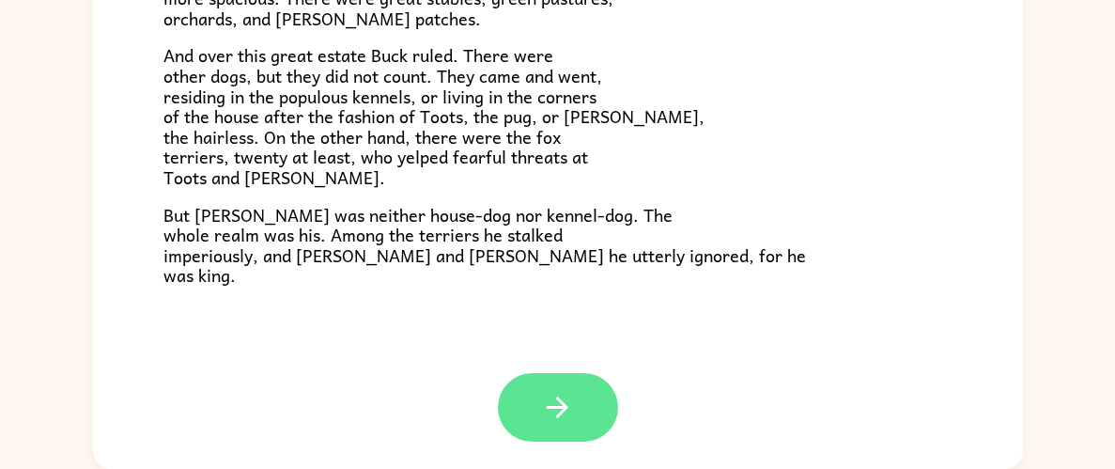
click at [530, 427] on button "button" at bounding box center [558, 407] width 120 height 69
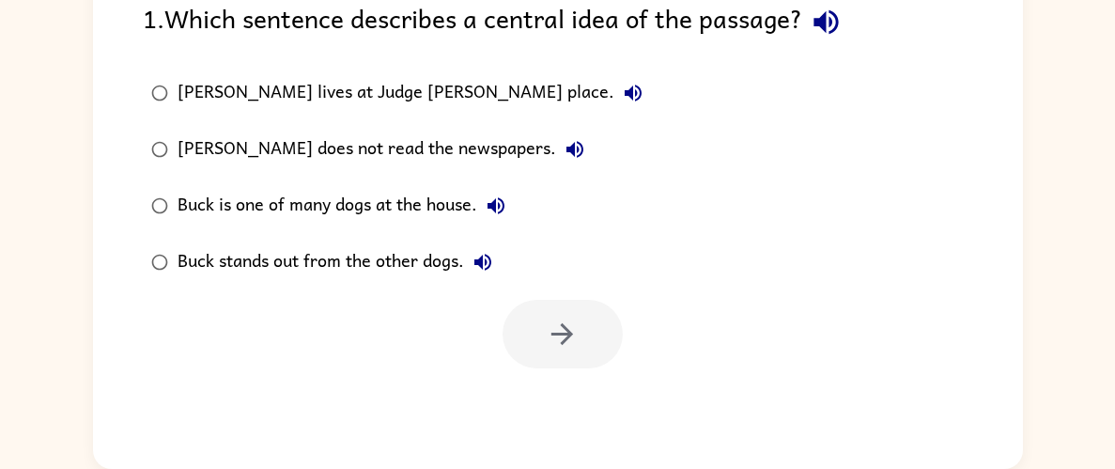
scroll to position [0, 0]
click at [369, 257] on div "Buck stands out from the other dogs." at bounding box center [340, 262] width 324 height 38
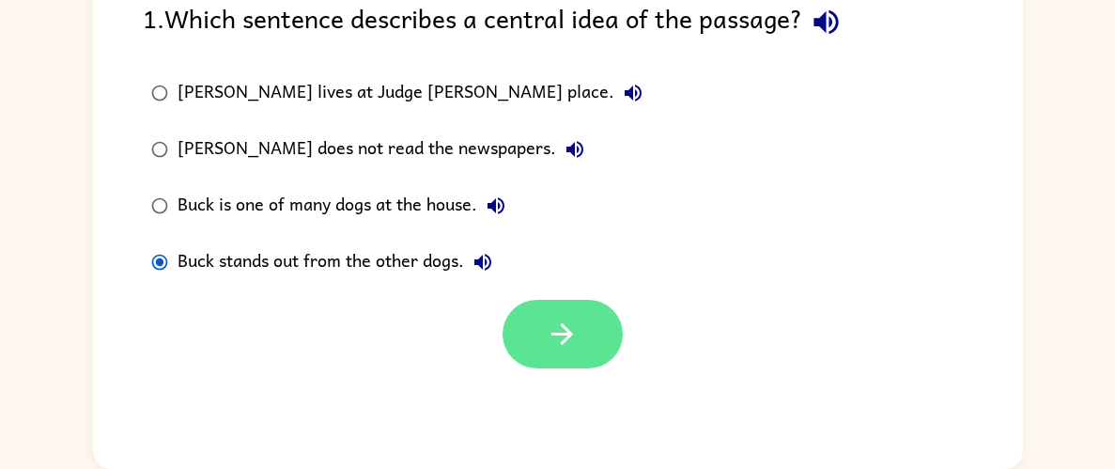
click at [567, 357] on button "button" at bounding box center [563, 334] width 120 height 69
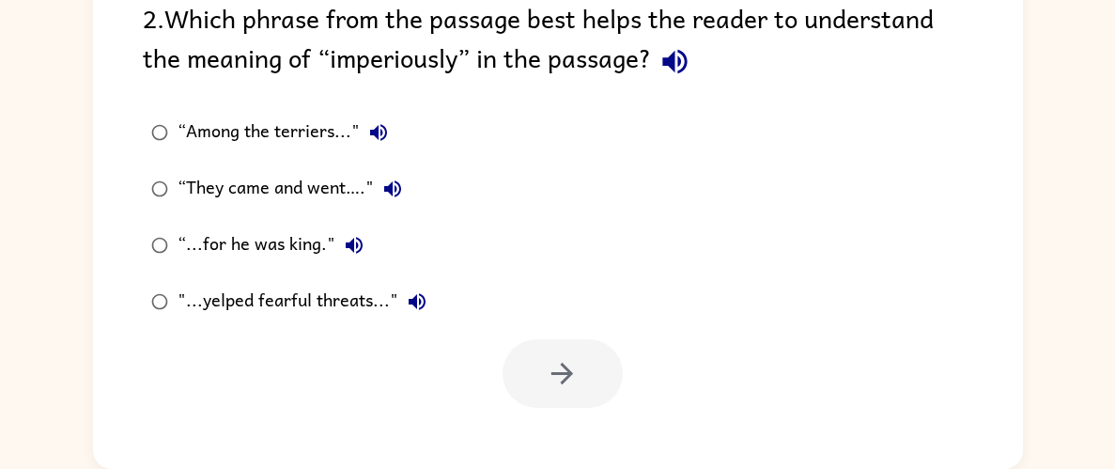
click at [508, 107] on div "“Among the terriers..." “They came and went…." “...for he was king." "...yelped…" at bounding box center [583, 217] width 880 height 226
click at [338, 182] on div "“They came and went…."" at bounding box center [295, 189] width 234 height 38
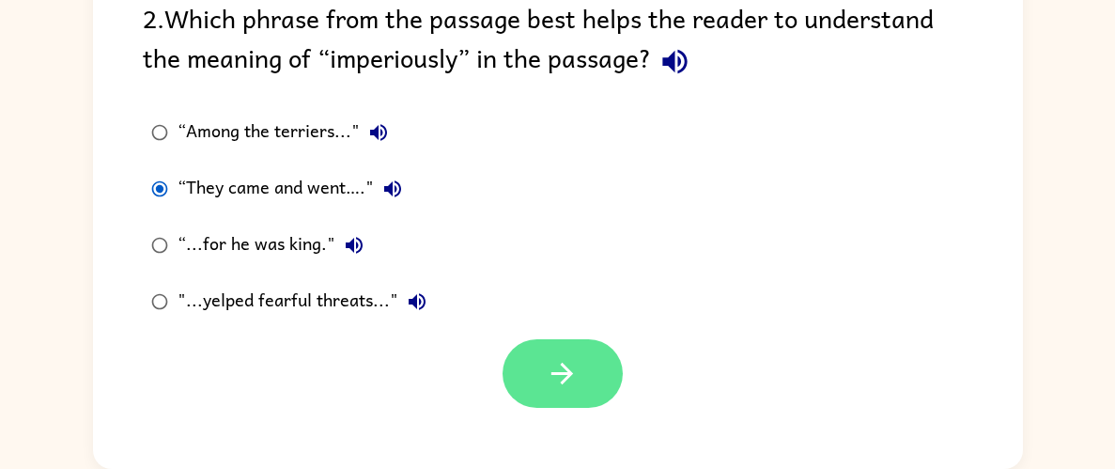
click at [592, 397] on button "button" at bounding box center [563, 373] width 120 height 69
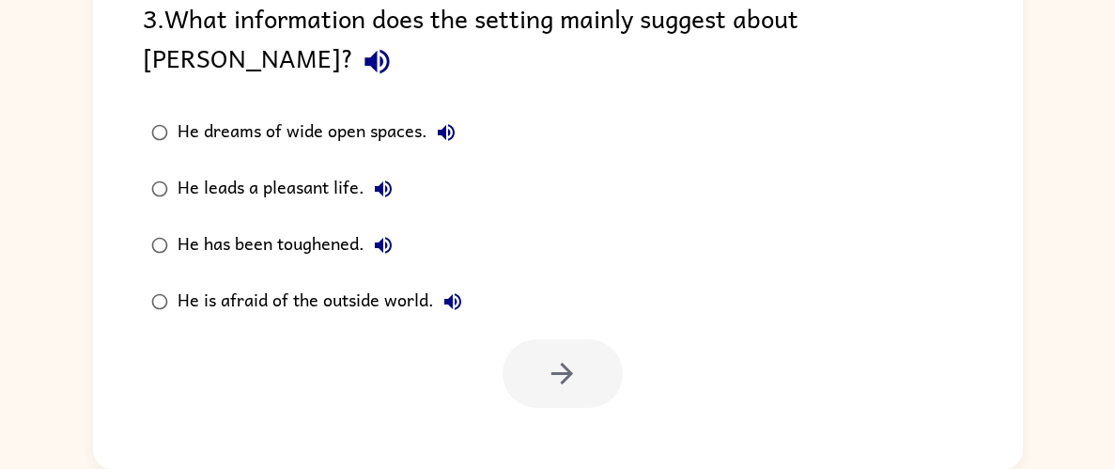
click at [319, 226] on div "He has been toughened." at bounding box center [290, 245] width 225 height 38
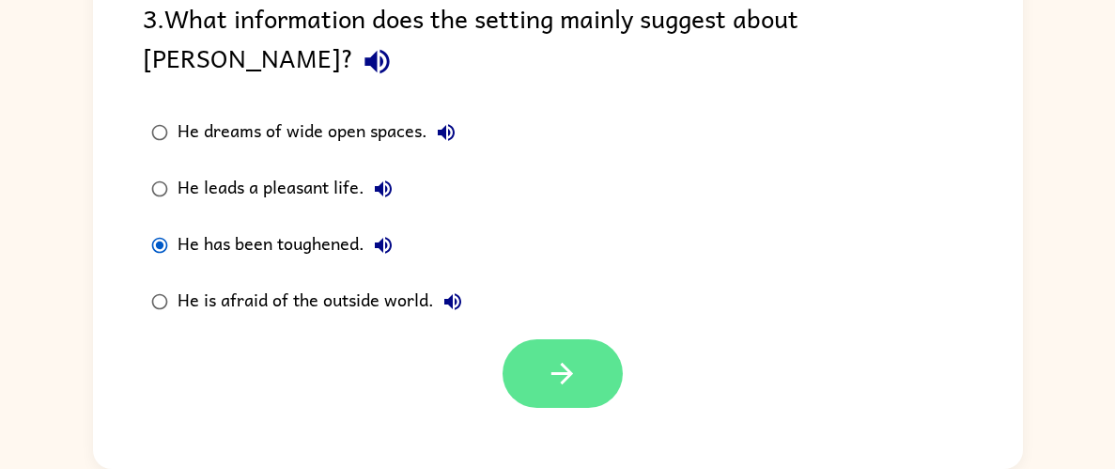
click at [580, 366] on button "button" at bounding box center [563, 373] width 120 height 69
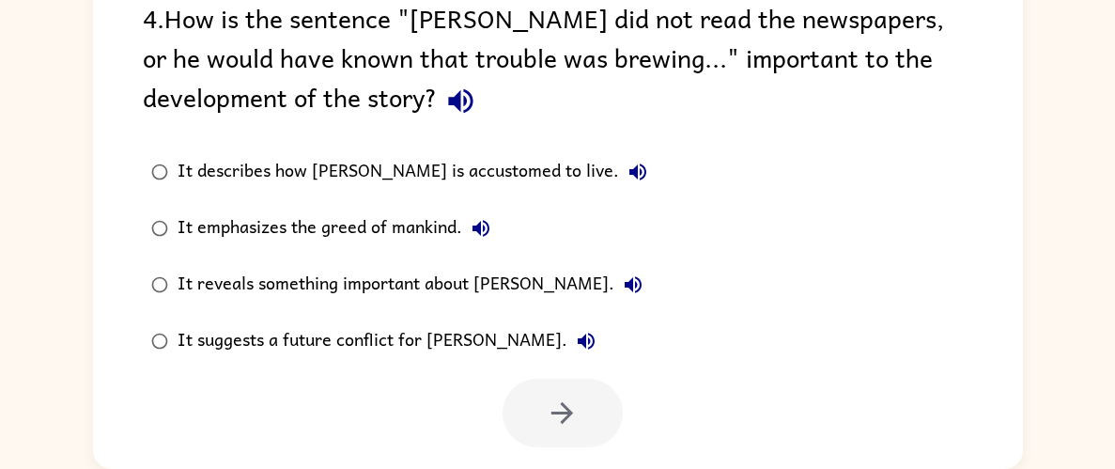
click at [382, 335] on div "It suggests a future conflict for Buck." at bounding box center [392, 341] width 428 height 38
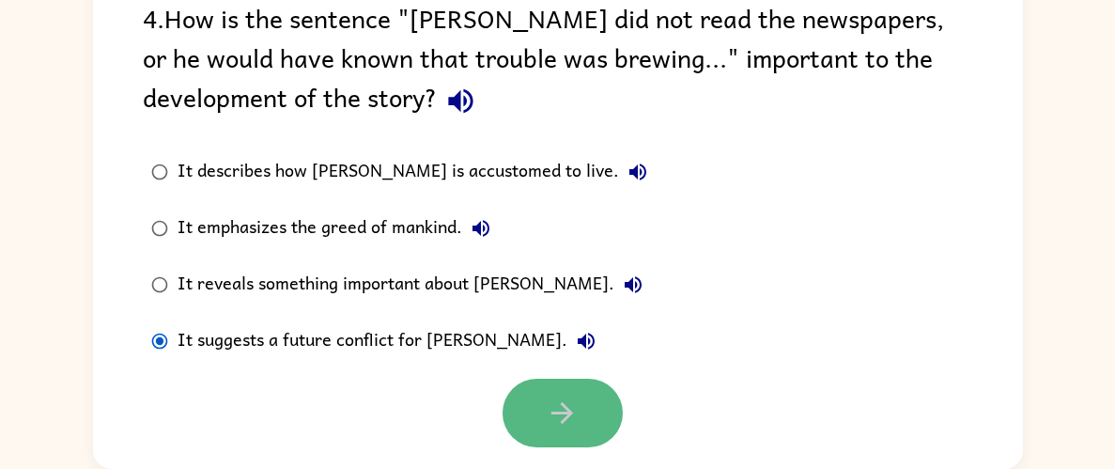
click at [604, 420] on button "button" at bounding box center [563, 413] width 120 height 69
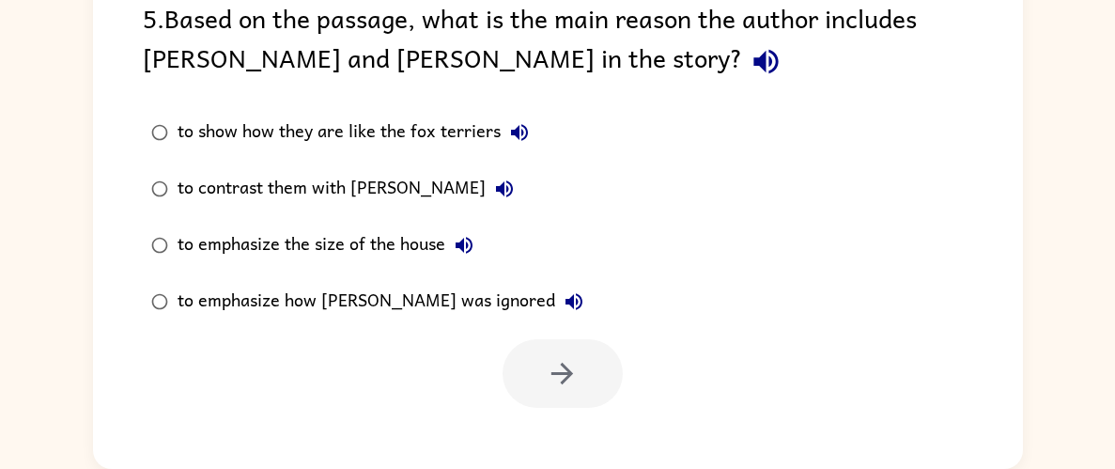
click at [493, 199] on icon "button" at bounding box center [504, 189] width 23 height 23
click at [273, 196] on div "to contrast them with Buck" at bounding box center [351, 189] width 346 height 38
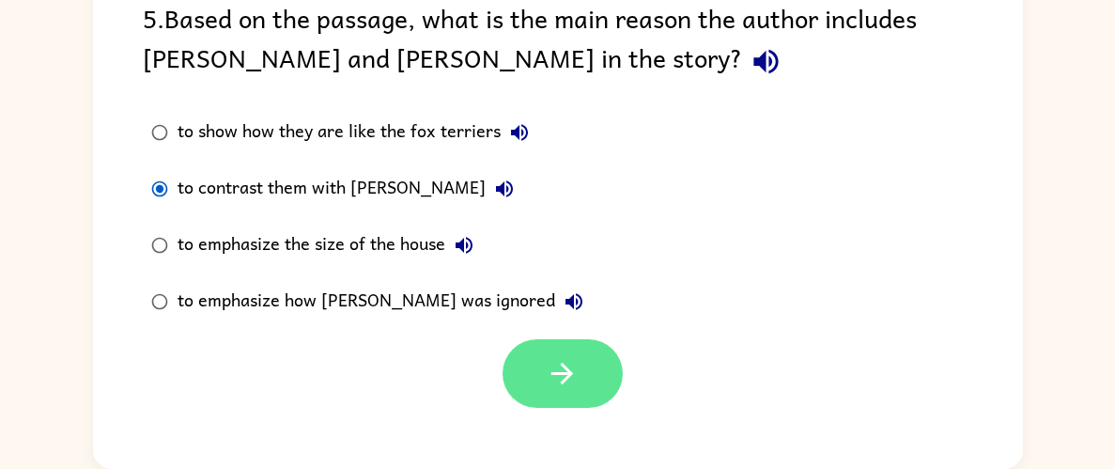
click at [569, 375] on icon "button" at bounding box center [563, 374] width 22 height 22
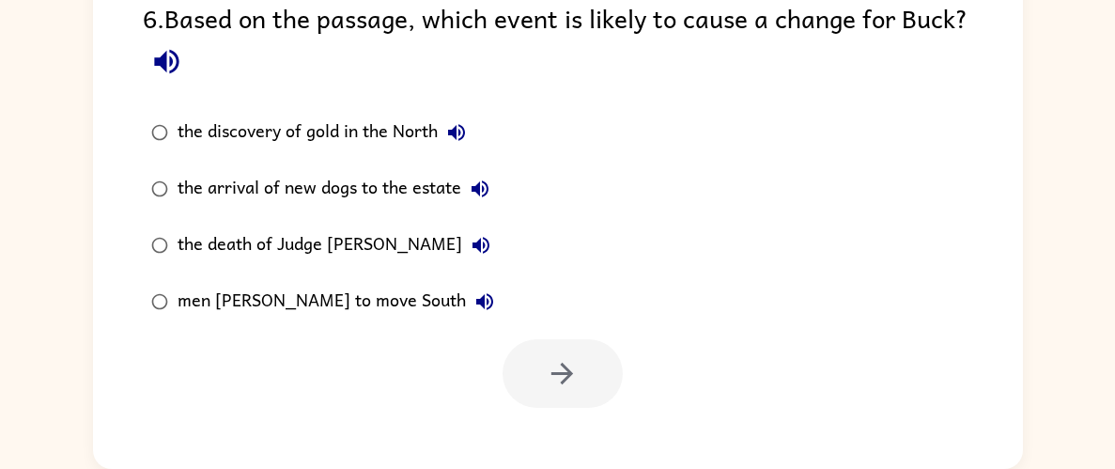
click at [435, 195] on div "the arrival of new dogs to the estate" at bounding box center [338, 189] width 321 height 38
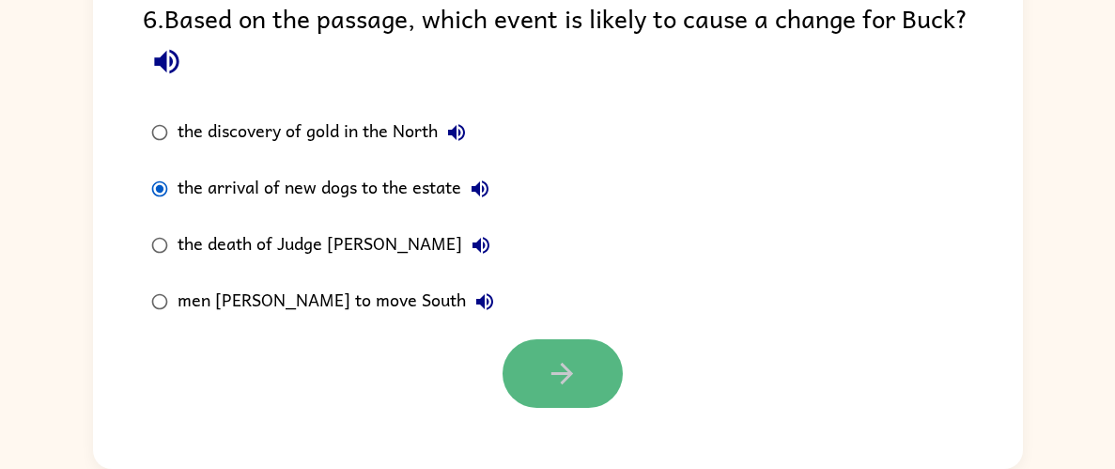
click at [562, 366] on icon "button" at bounding box center [563, 374] width 22 height 22
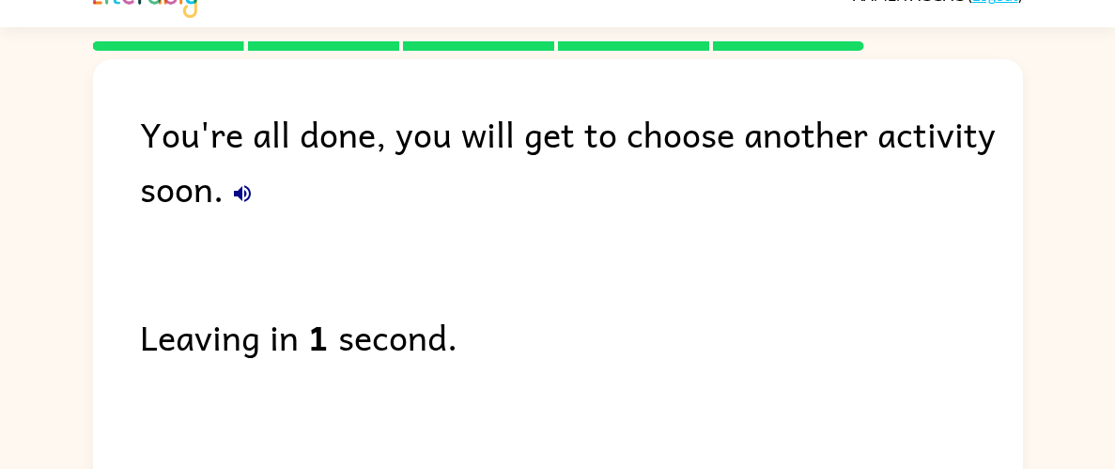
scroll to position [27, 0]
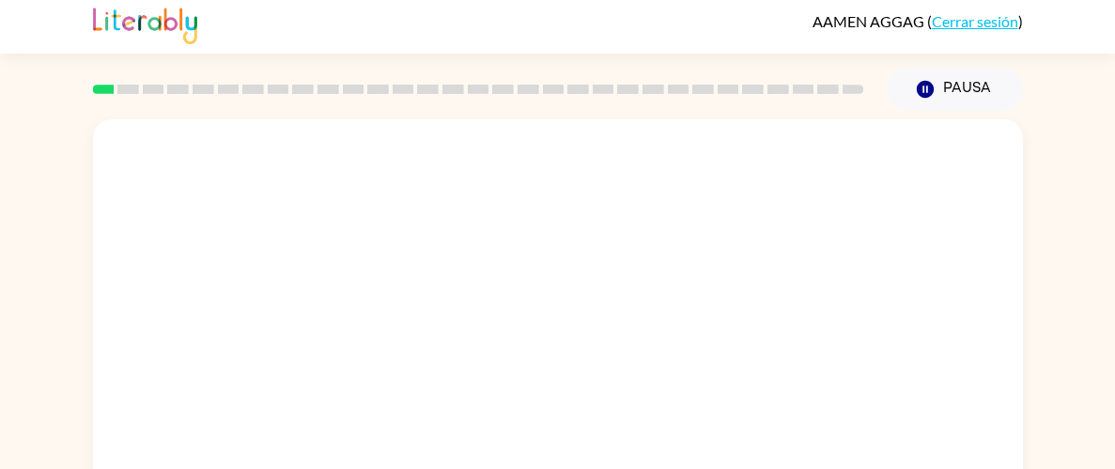
scroll to position [10, 0]
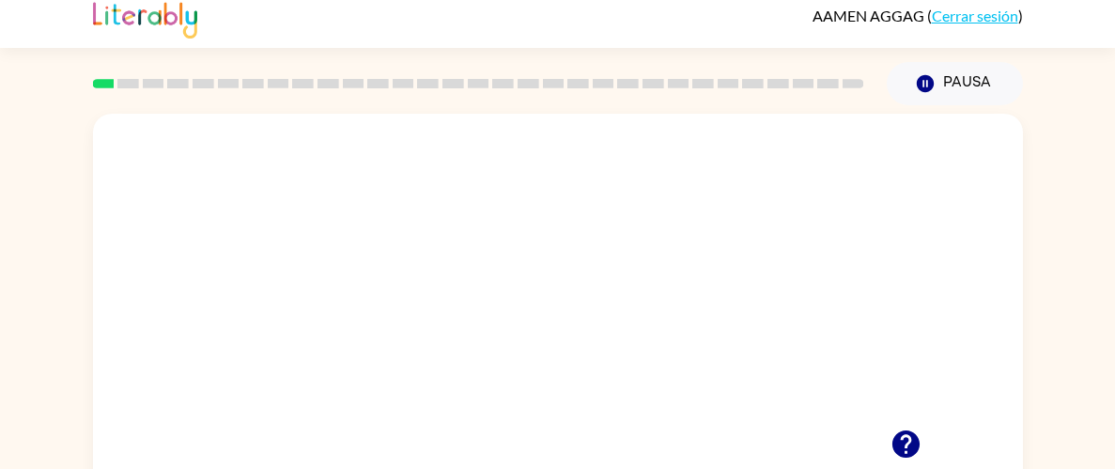
click at [449, 337] on video "Tu navegador debe admitir la reproducción de archivos .mp4 para usar Literably.…" at bounding box center [558, 272] width 930 height 316
click at [515, 284] on video "Tu navegador debe admitir la reproducción de archivos .mp4 para usar Literably.…" at bounding box center [558, 272] width 930 height 316
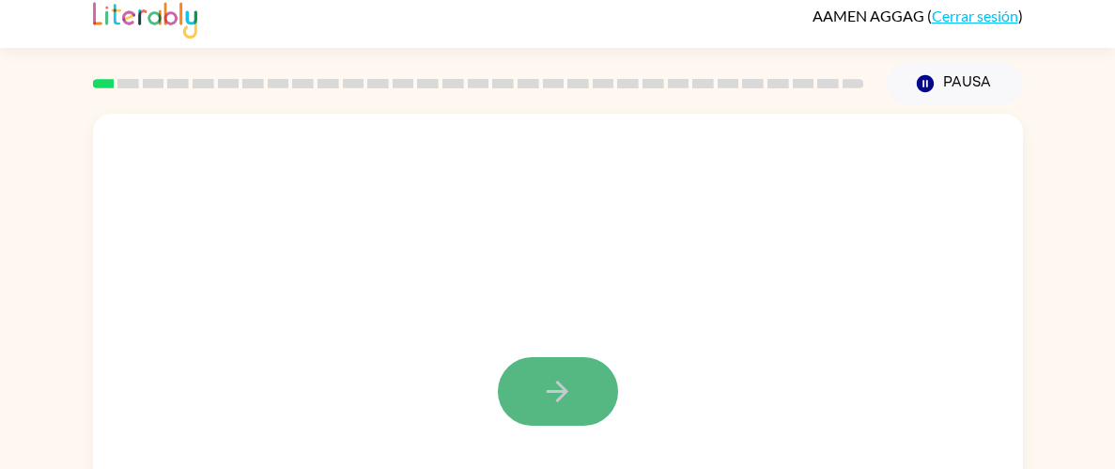
click at [560, 385] on icon "button" at bounding box center [558, 392] width 22 height 22
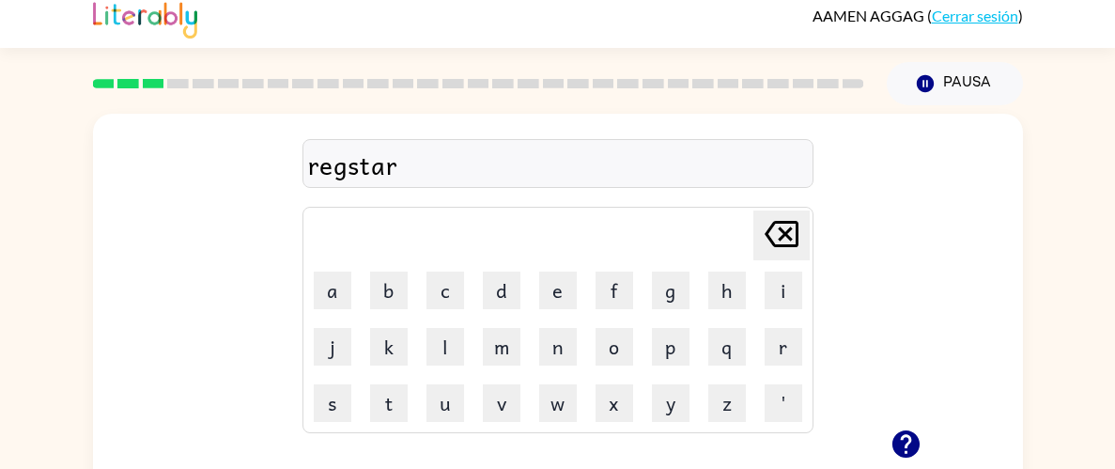
click at [350, 170] on div "regstar" at bounding box center [558, 164] width 500 height 39
click at [419, 170] on div "regstari" at bounding box center [558, 164] width 500 height 39
click at [328, 148] on div at bounding box center [558, 163] width 511 height 49
click at [423, 168] on div "inpolite" at bounding box center [558, 164] width 500 height 39
click at [419, 173] on div "unhook" at bounding box center [558, 164] width 500 height 39
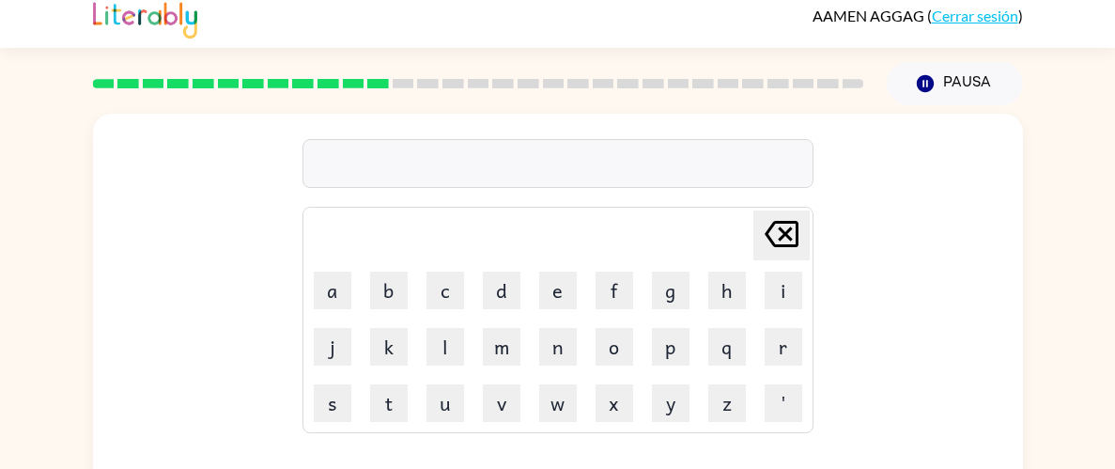
click at [458, 174] on div at bounding box center [558, 163] width 511 height 49
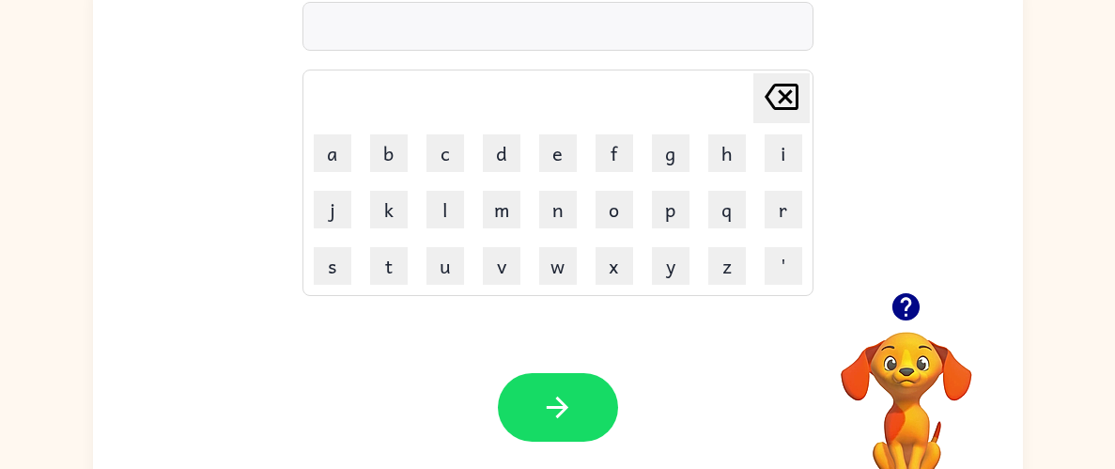
scroll to position [147, 0]
click at [912, 319] on icon "button" at bounding box center [906, 307] width 27 height 27
click at [353, 13] on div at bounding box center [558, 27] width 511 height 49
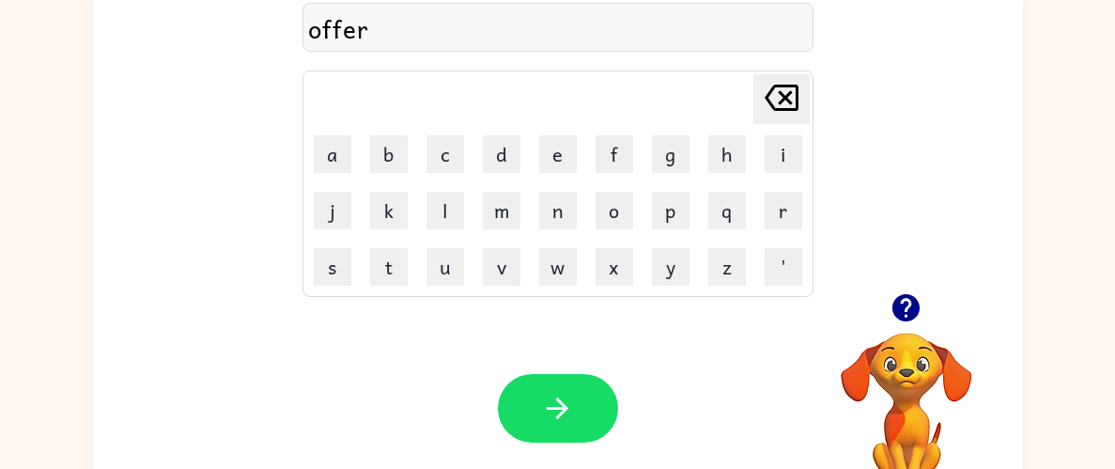
click at [920, 325] on button "button" at bounding box center [906, 308] width 48 height 48
click at [920, 325] on video "Tu navegador debe admitir la reproducción de archivos .mp4 para usar Literably.…" at bounding box center [907, 398] width 188 height 188
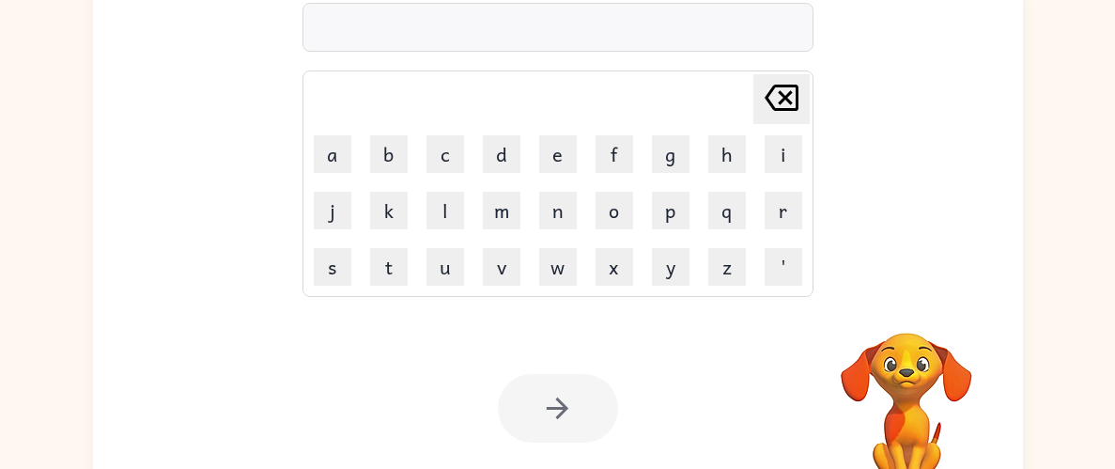
scroll to position [0, 0]
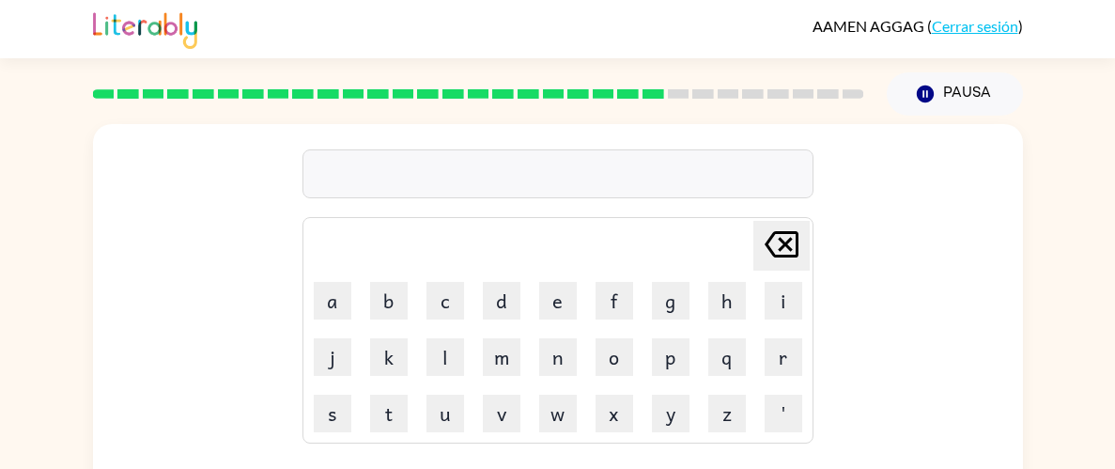
click at [947, 348] on div "[PERSON_NAME] last character input a b c d e f g h i j k l m n o p q r s t u v …" at bounding box center [558, 282] width 930 height 316
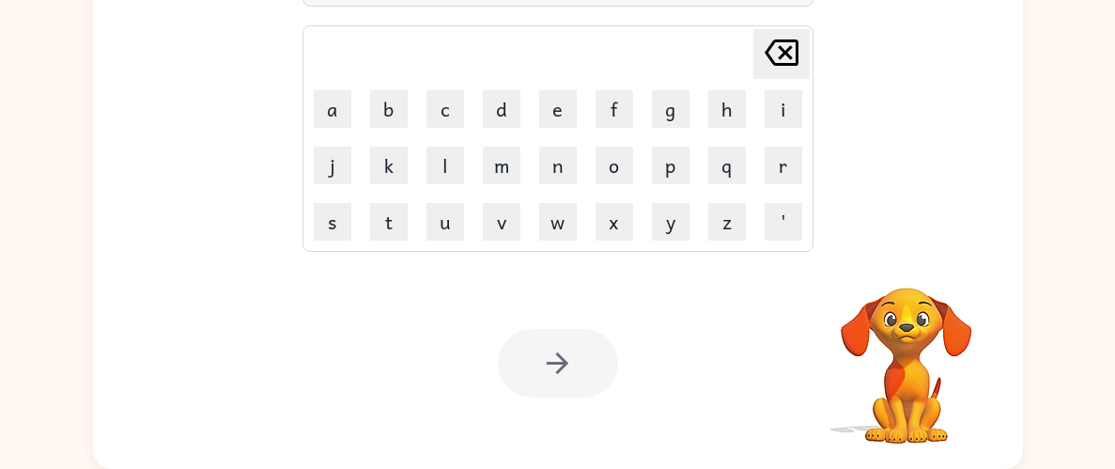
click at [947, 348] on video "Tu navegador debe admitir la reproducción de archivos .mp4 para usar Literably.…" at bounding box center [907, 352] width 188 height 188
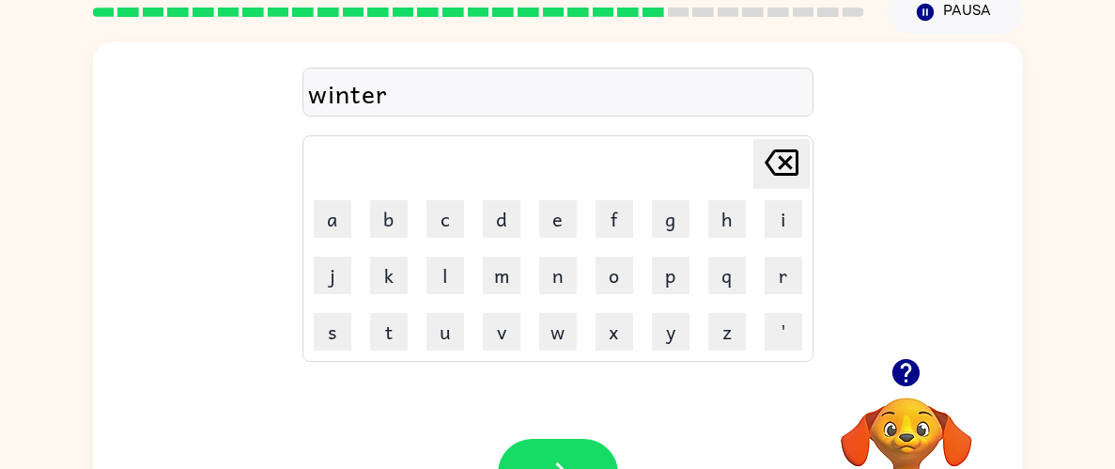
scroll to position [80, 0]
